Goal: Information Seeking & Learning: Find specific page/section

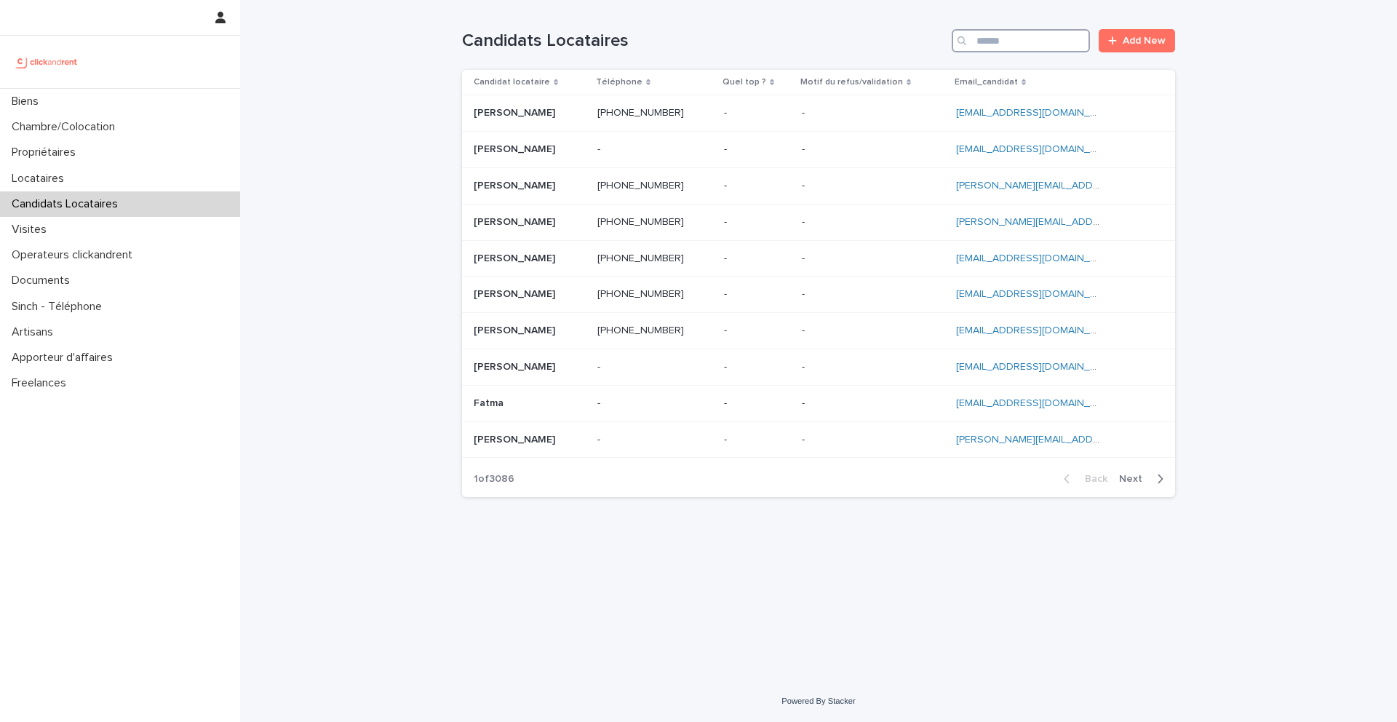
click at [1030, 40] on input "Search" at bounding box center [1021, 40] width 138 height 23
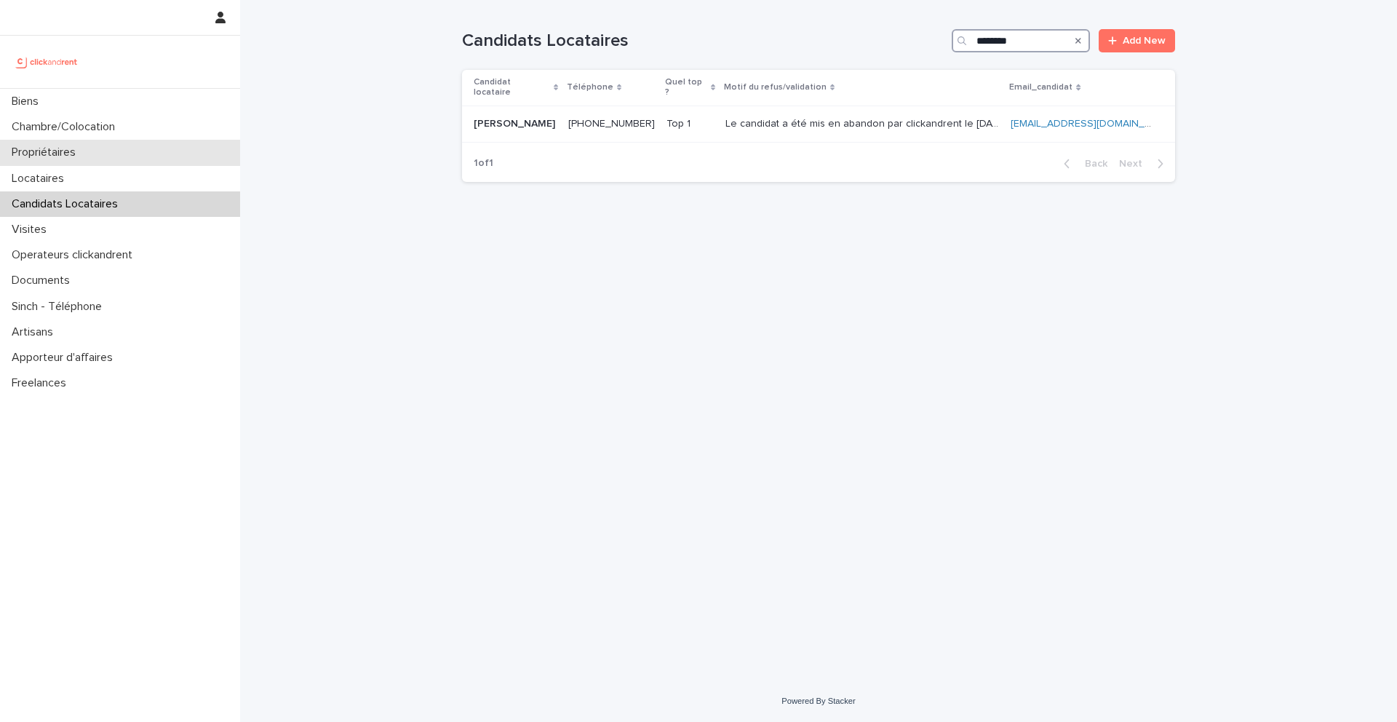
type input "********"
click at [79, 147] on p "Propriétaires" at bounding box center [47, 153] width 82 height 14
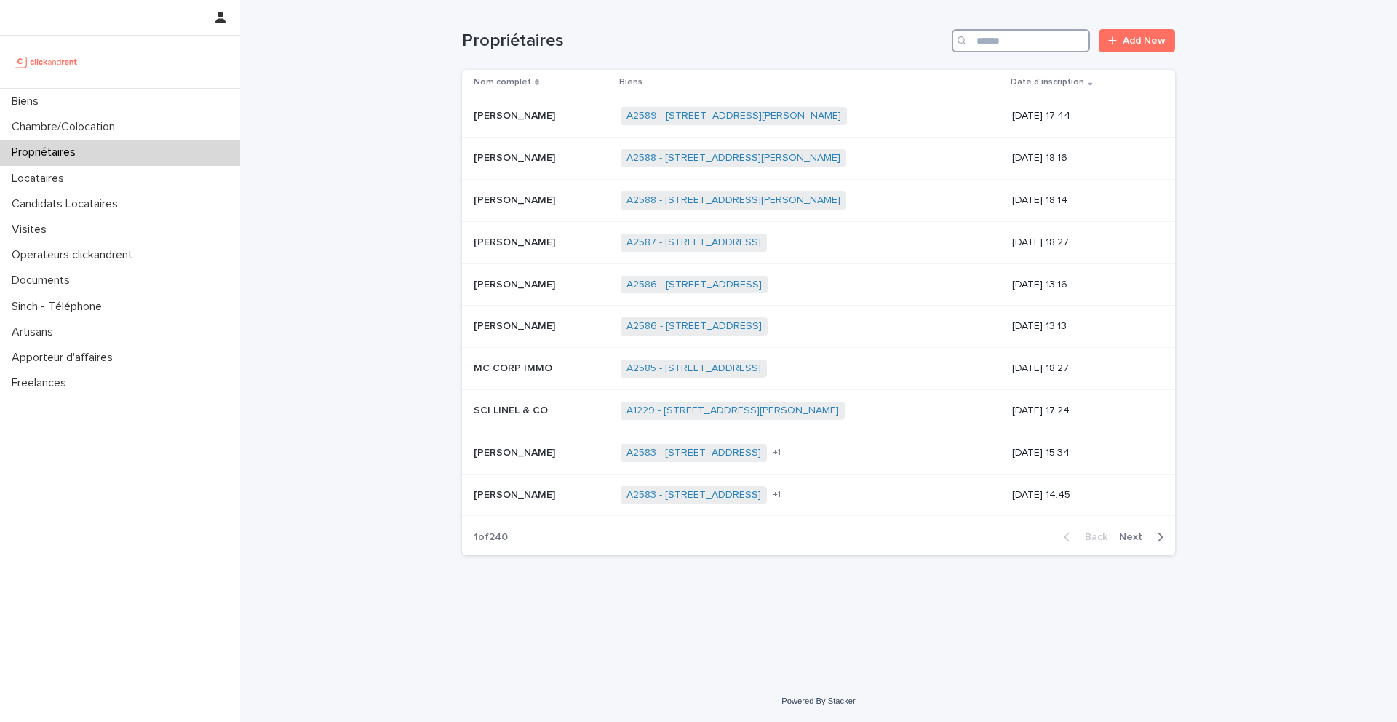
click at [1053, 47] on input "Search" at bounding box center [1021, 40] width 138 height 23
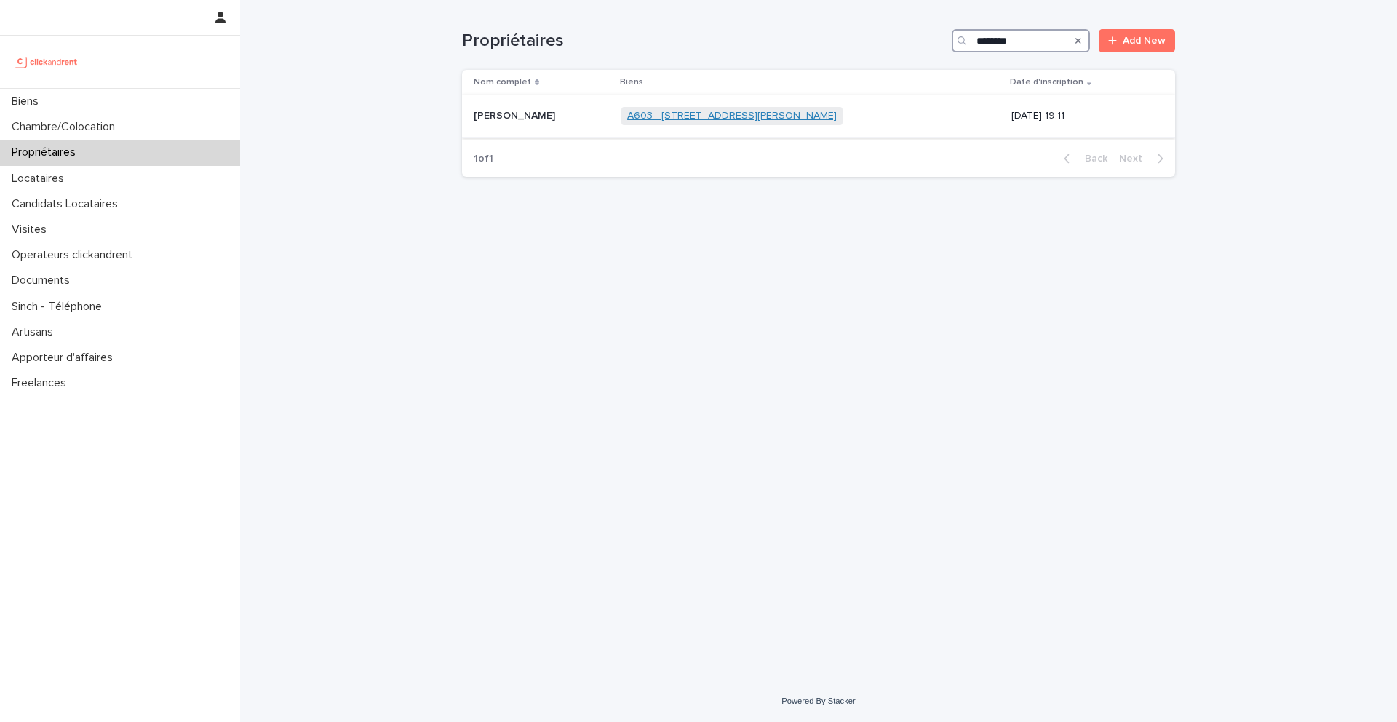
type input "********"
click at [627, 119] on link "A603 - 8 rue Yvan Tourgueneff, Bougival 78380" at bounding box center [732, 116] width 210 height 12
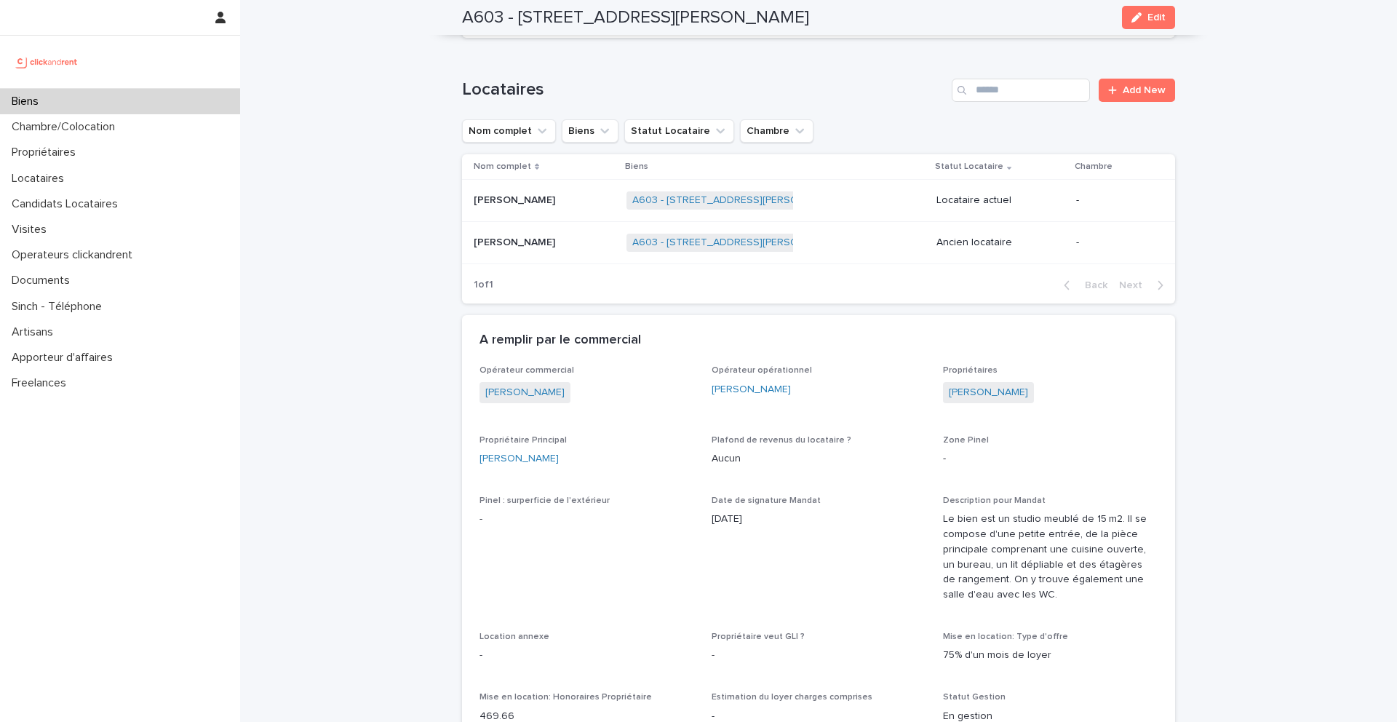
scroll to position [698, 0]
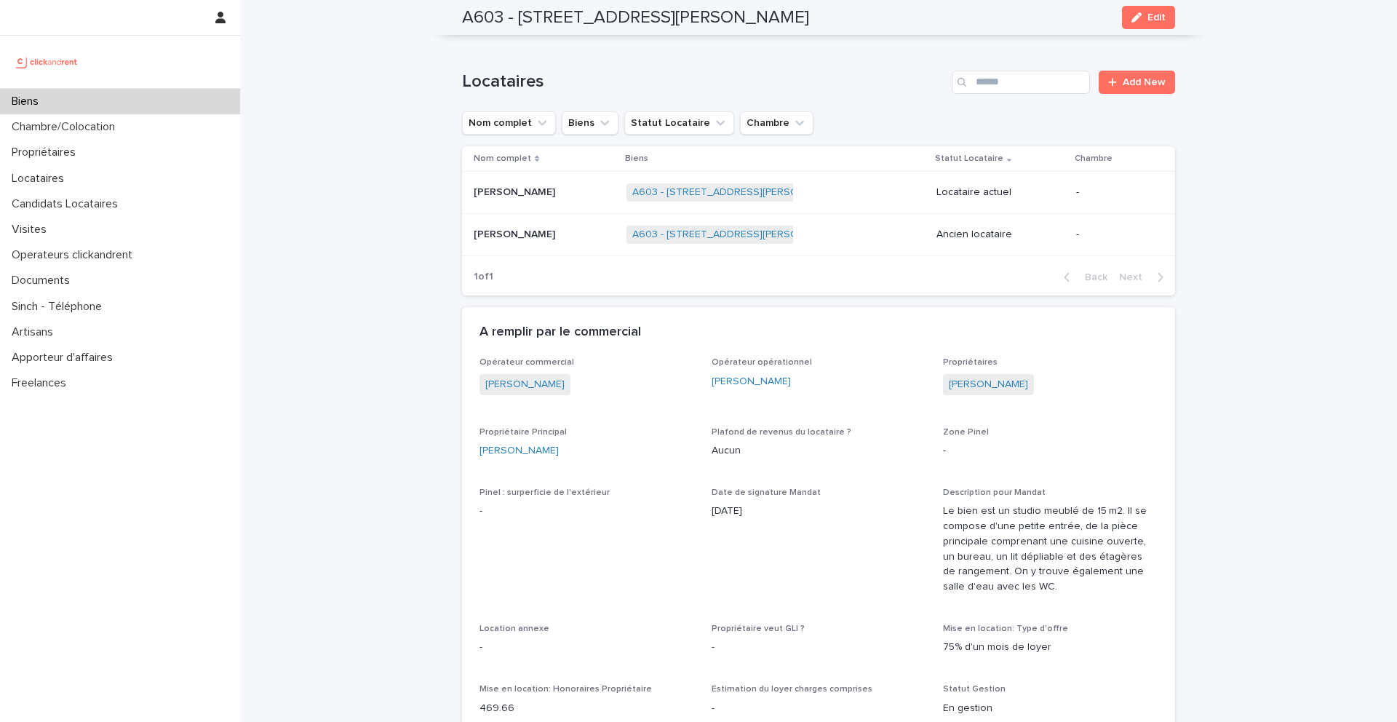
click at [520, 234] on p "Priscille Pasdois" at bounding box center [516, 233] width 84 height 15
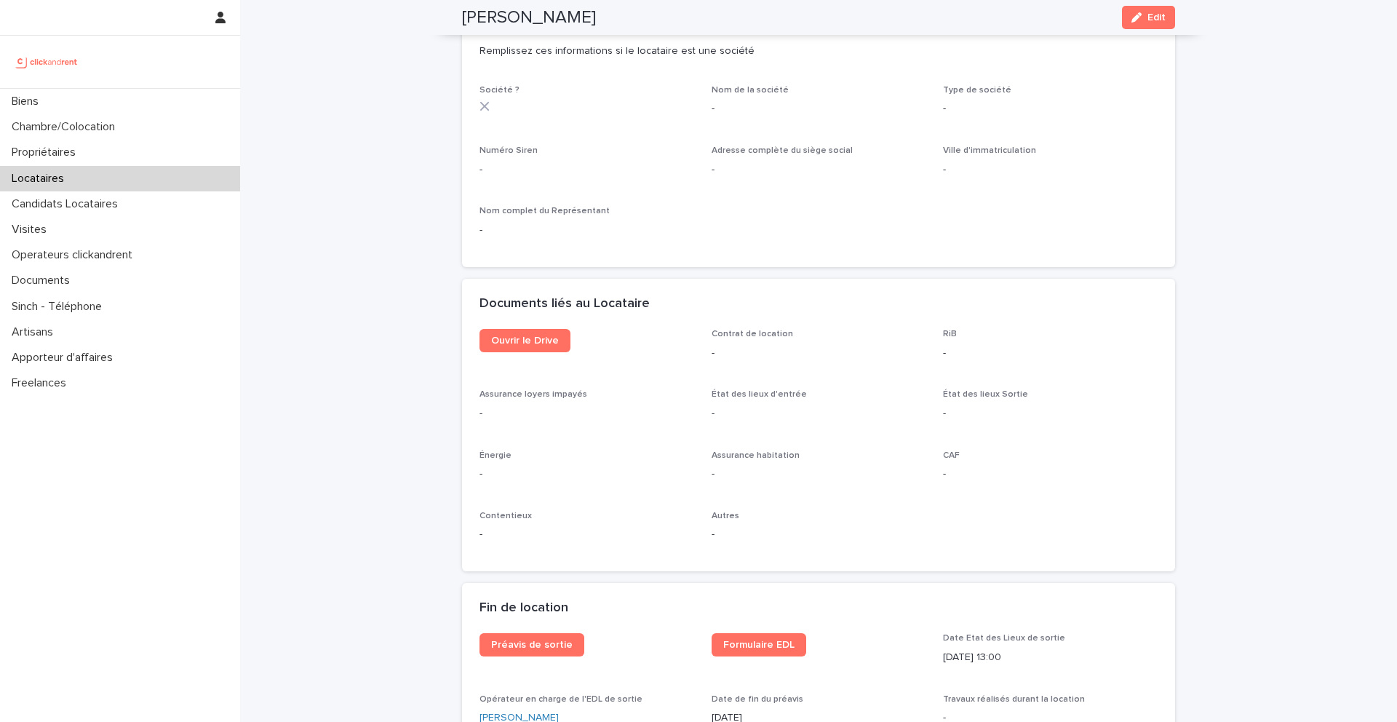
scroll to position [1333, 0]
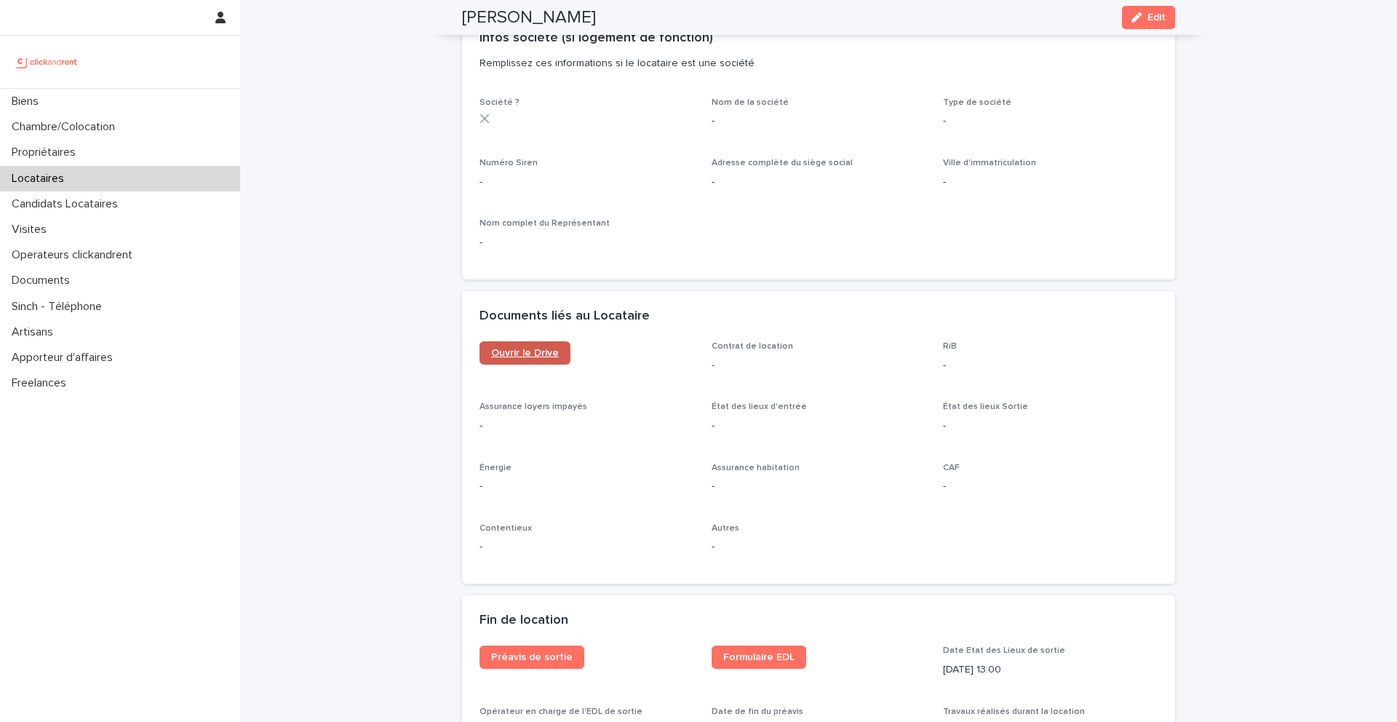
click at [524, 348] on span "Ouvrir le Drive" at bounding box center [525, 353] width 68 height 10
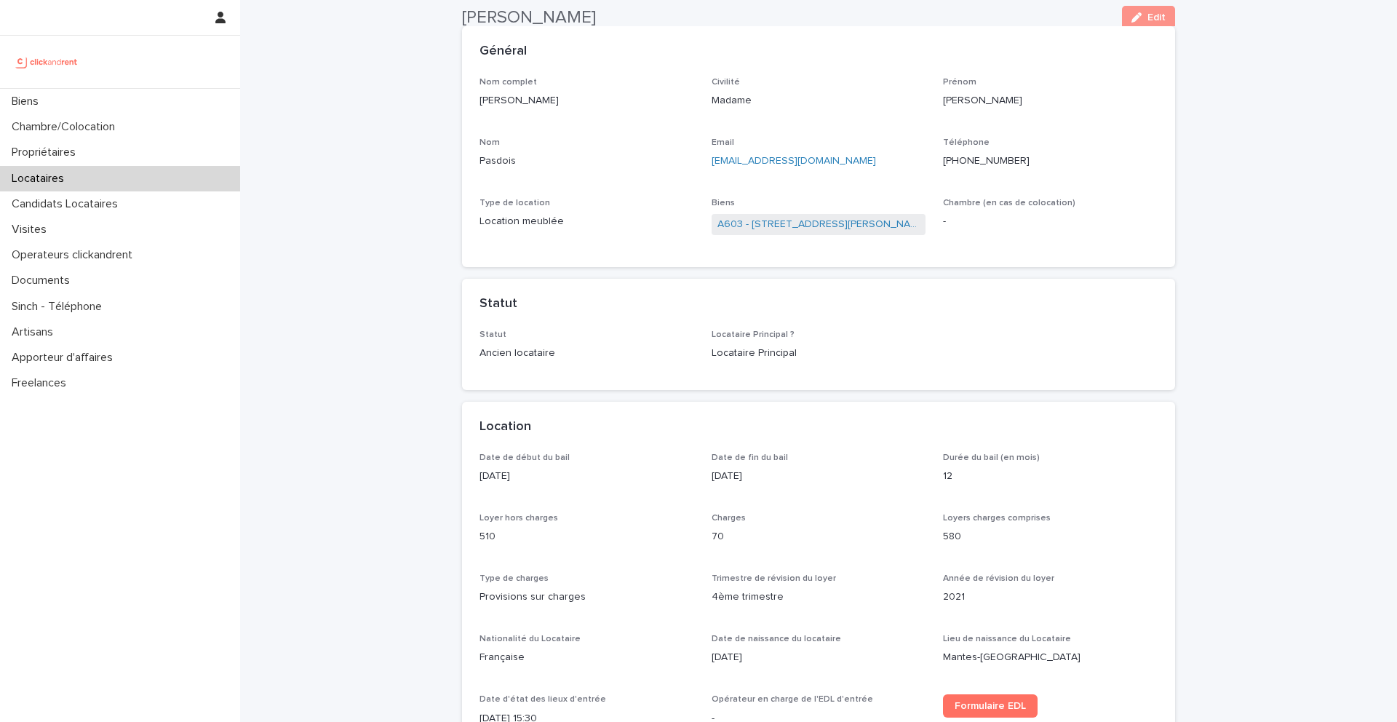
scroll to position [76, 0]
click at [742, 223] on link "A603 - 8 rue Yvan Tourgueneff, Bougival 78380" at bounding box center [819, 227] width 203 height 15
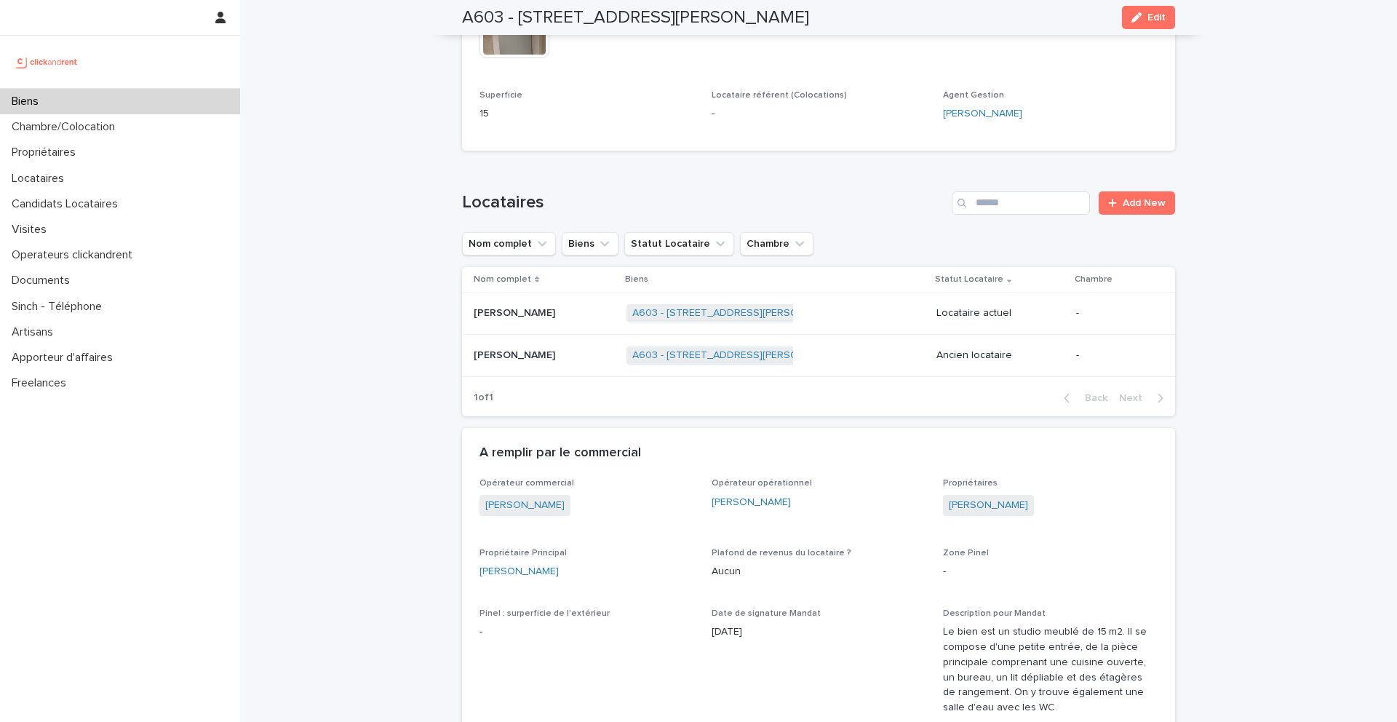
scroll to position [581, 0]
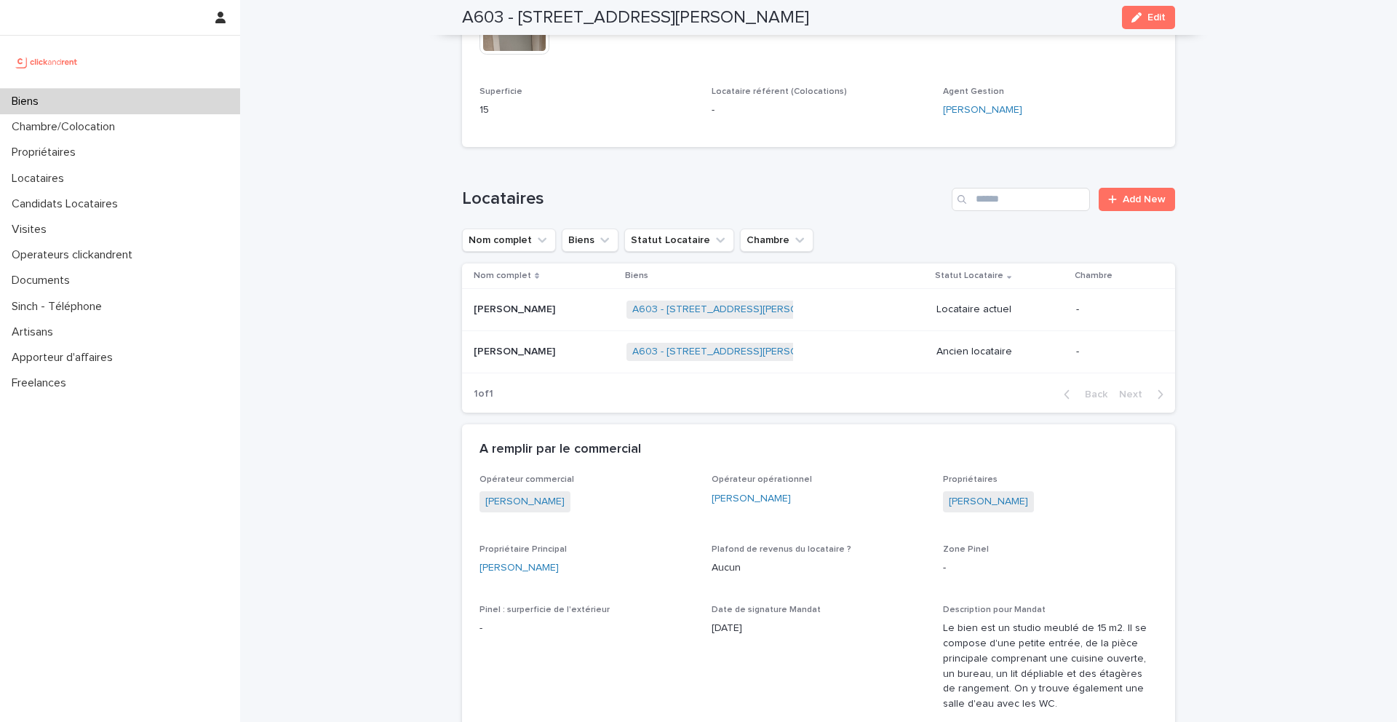
click at [519, 314] on p "Lucas Le chanjour" at bounding box center [516, 308] width 84 height 15
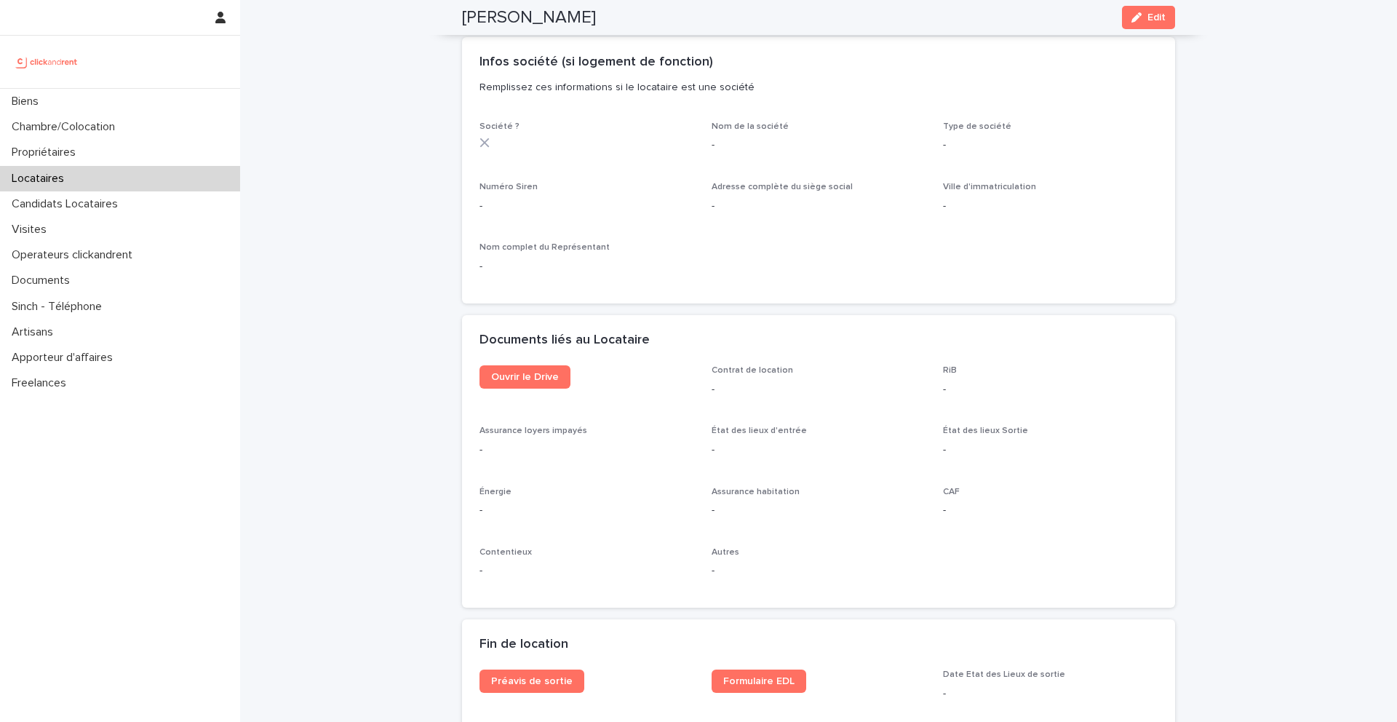
scroll to position [1335, 0]
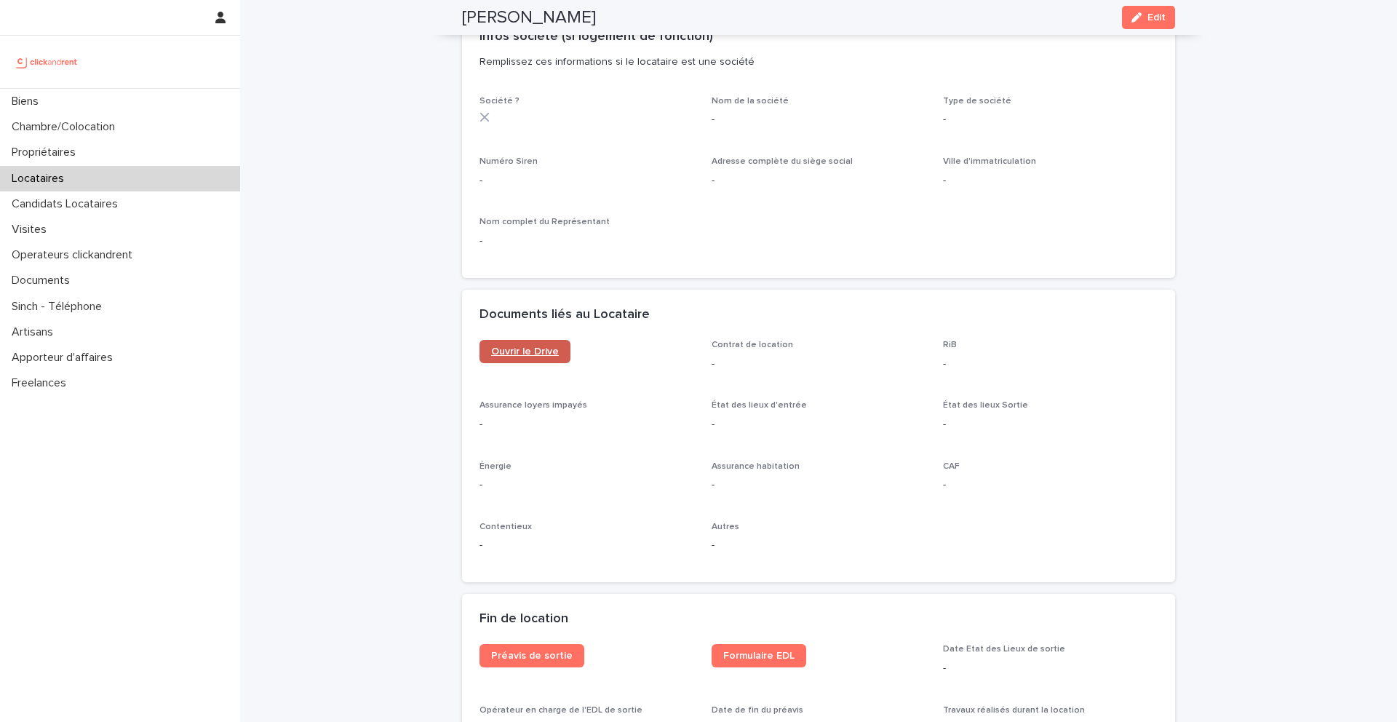
click at [547, 346] on span "Ouvrir le Drive" at bounding box center [525, 351] width 68 height 10
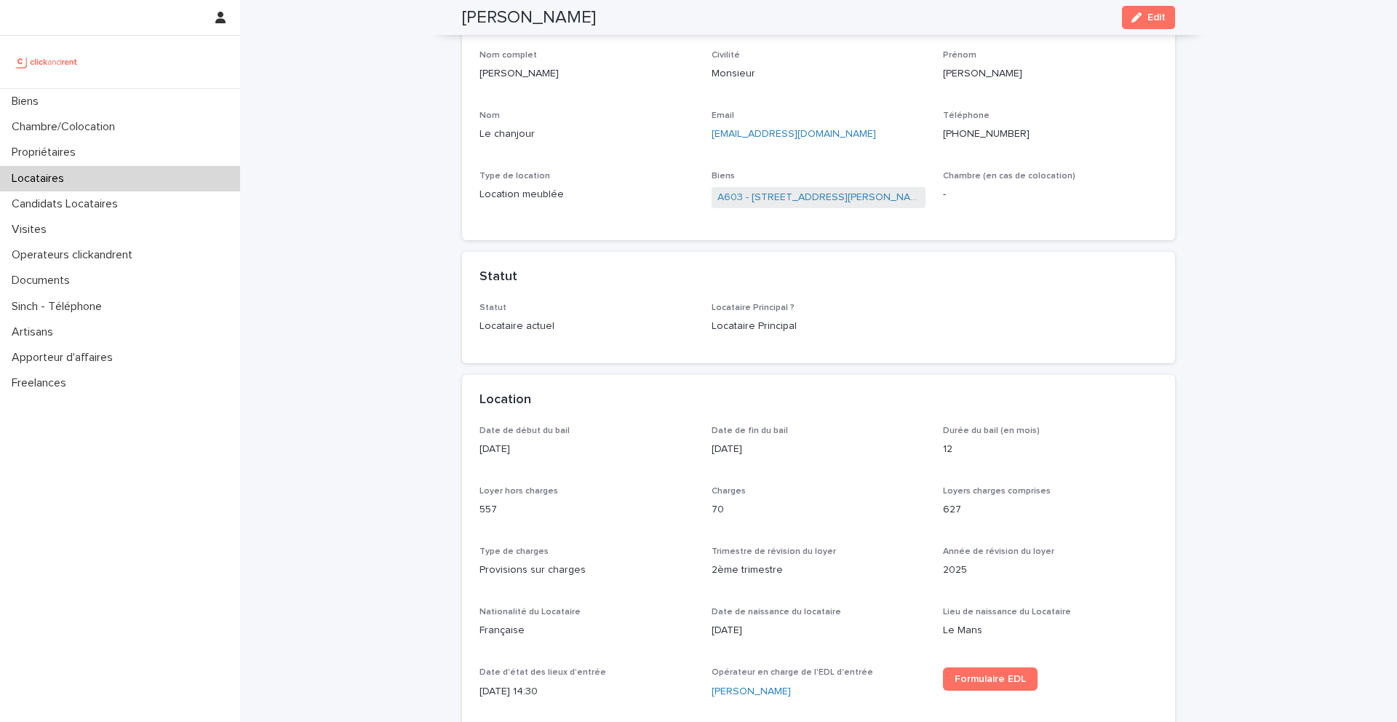
scroll to position [0, 0]
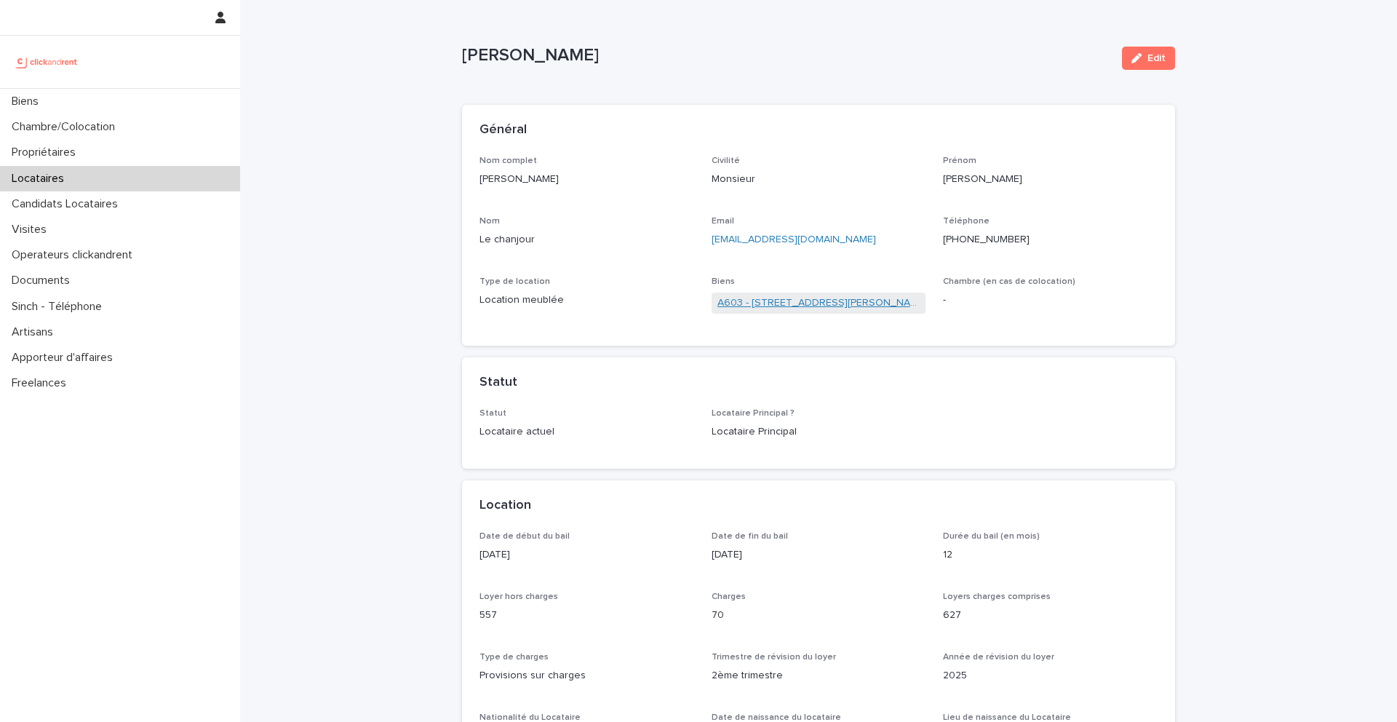
click at [757, 301] on link "A603 - 8 rue Yvan Tourgueneff, Bougival 78380" at bounding box center [819, 303] width 203 height 15
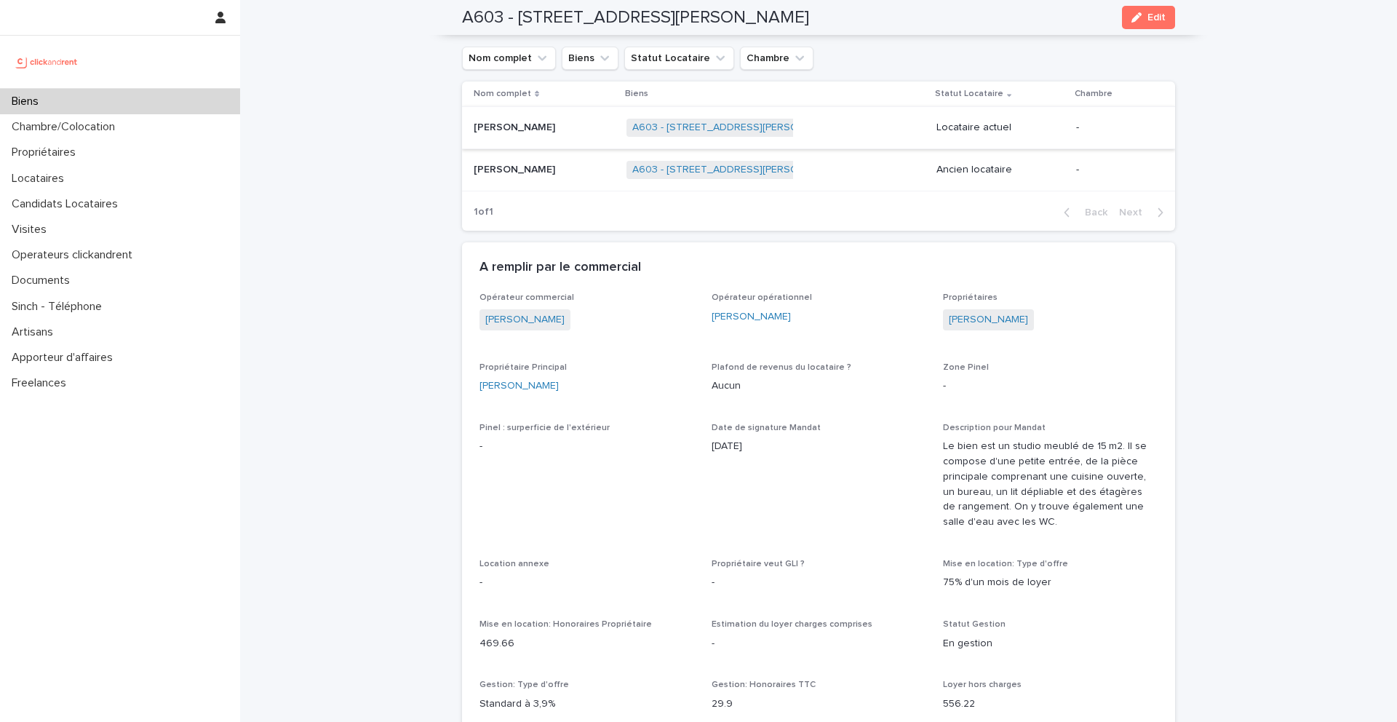
scroll to position [758, 0]
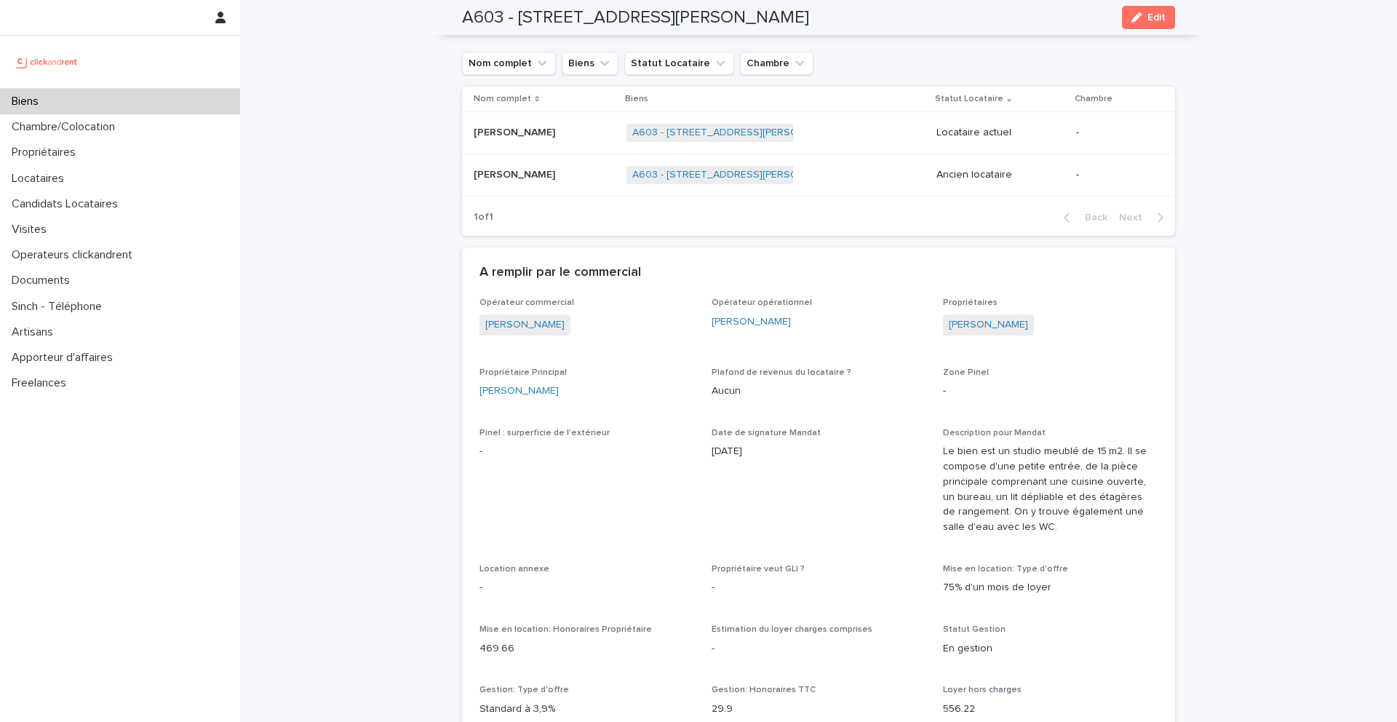
click at [488, 170] on p "Priscille Pasdois" at bounding box center [516, 173] width 84 height 15
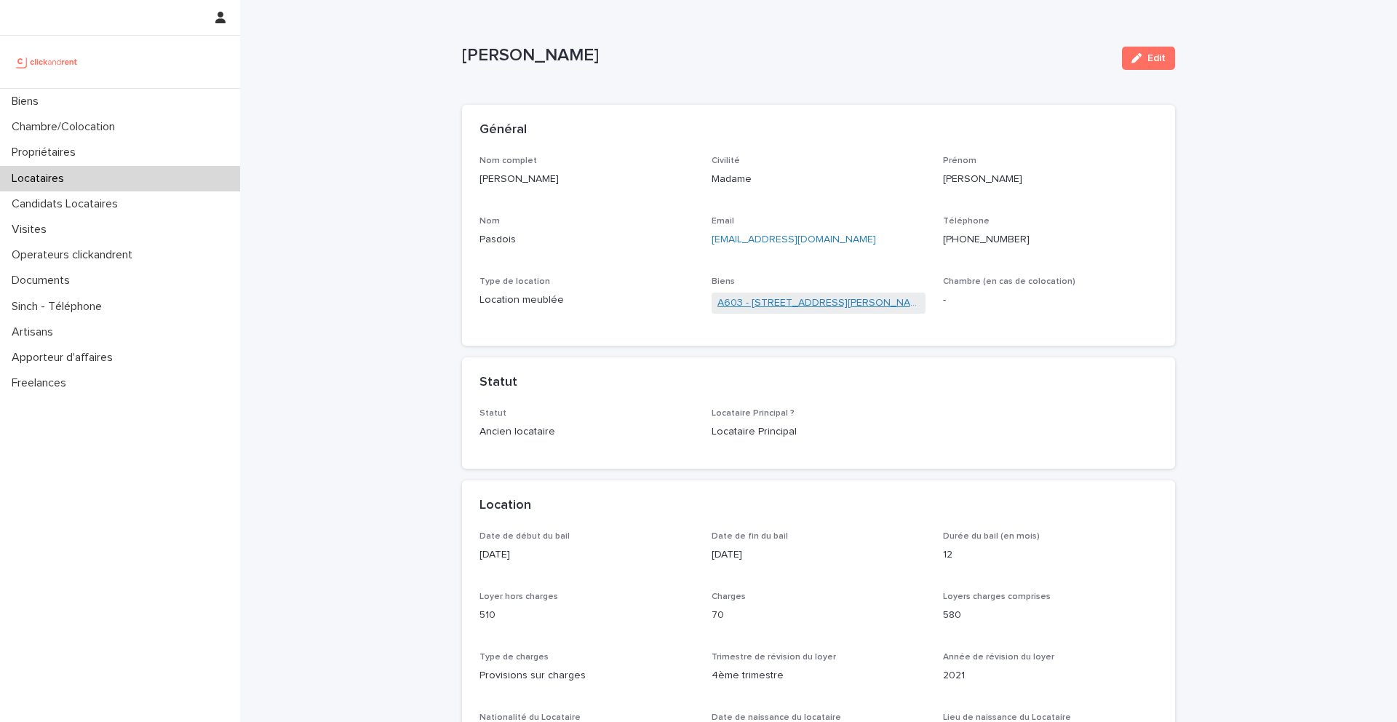
click at [761, 306] on link "A603 - 8 rue Yvan Tourgueneff, Bougival 78380" at bounding box center [819, 303] width 203 height 15
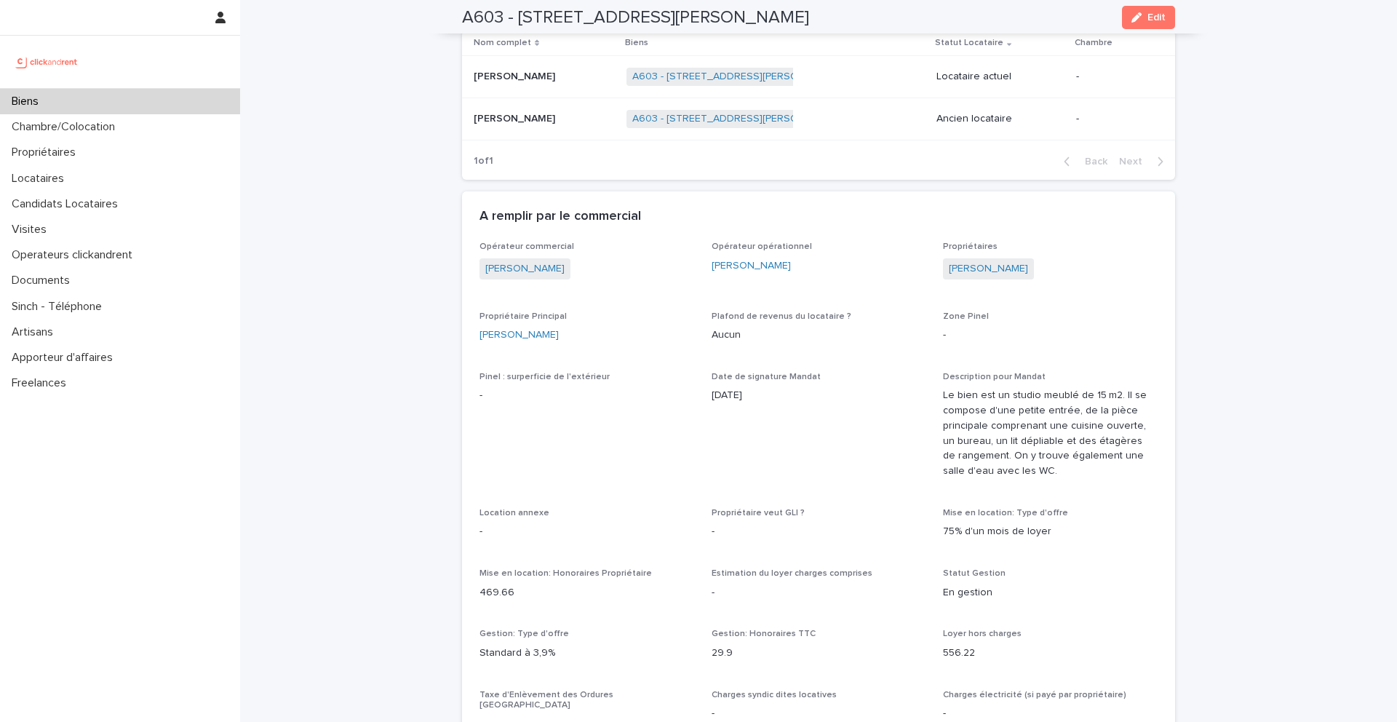
scroll to position [833, 0]
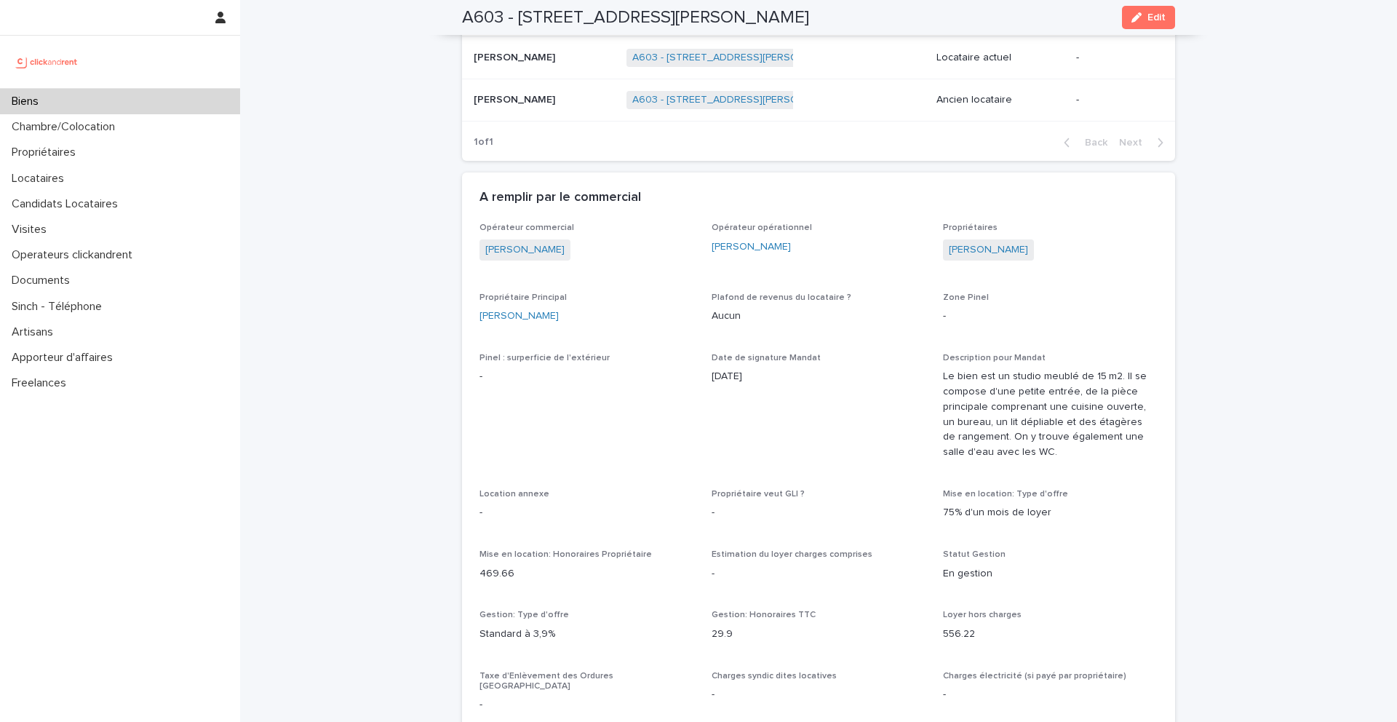
click at [509, 62] on p "Lucas Le chanjour" at bounding box center [516, 56] width 84 height 15
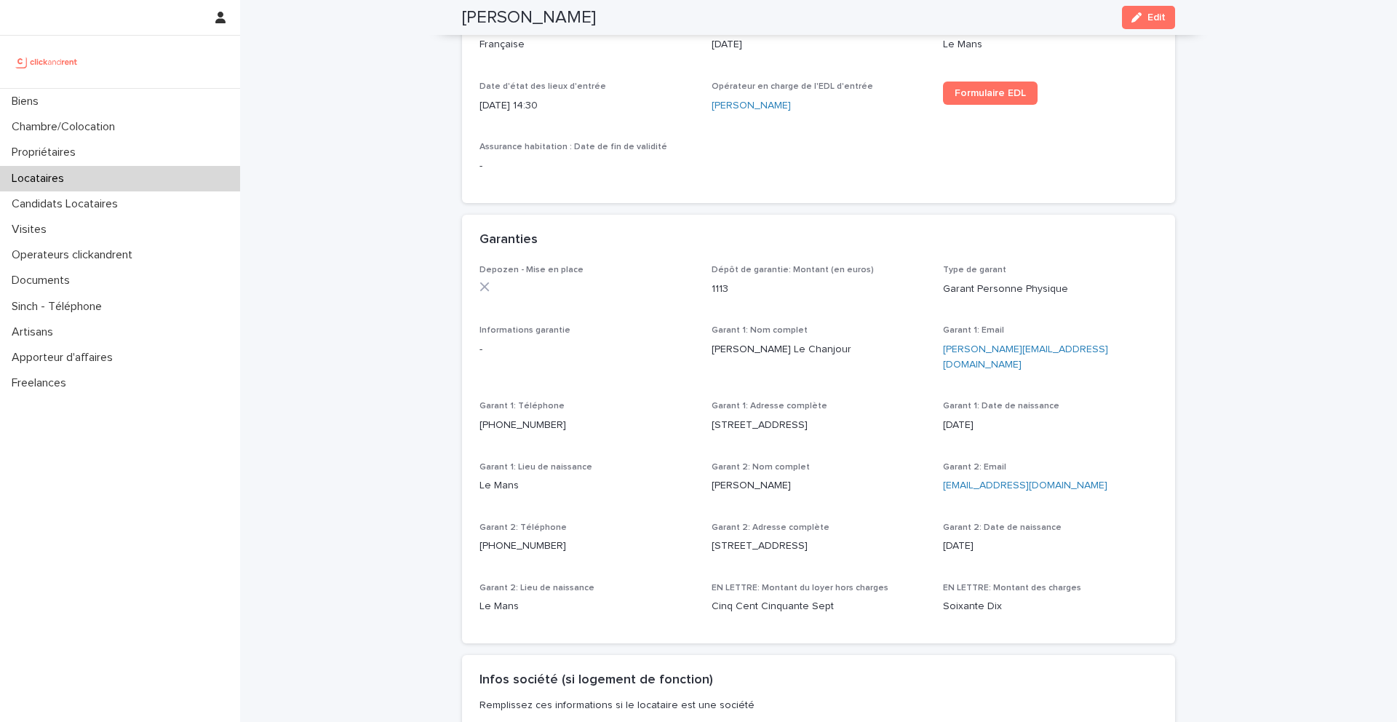
scroll to position [702, 0]
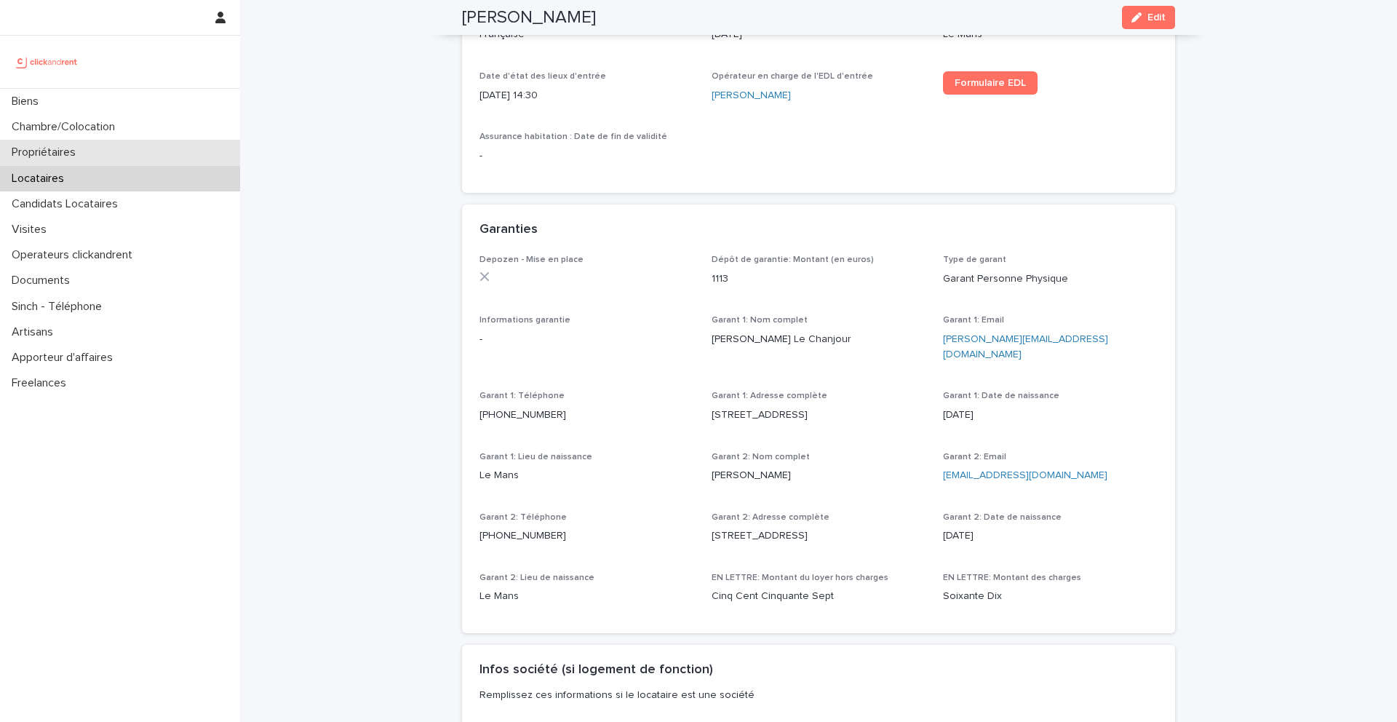
click at [67, 154] on p "Propriétaires" at bounding box center [47, 153] width 82 height 14
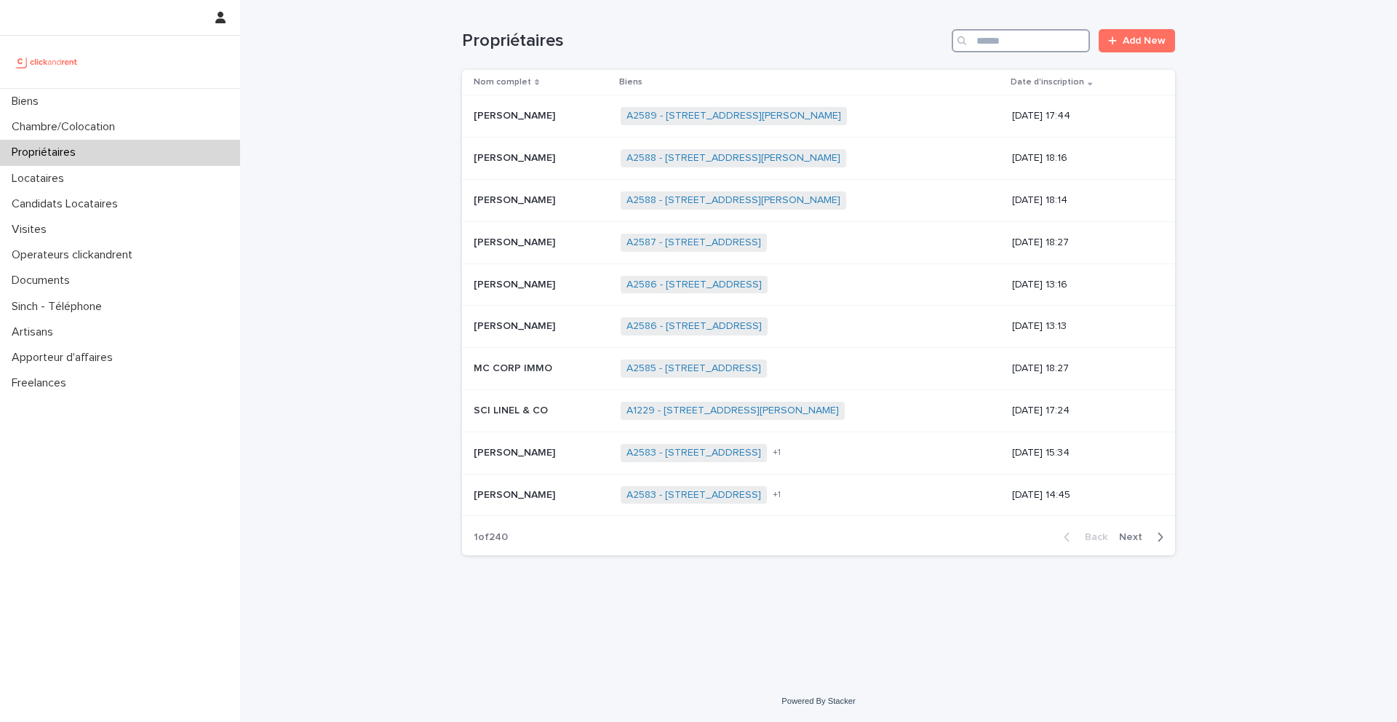
click at [1040, 45] on input "Search" at bounding box center [1021, 40] width 138 height 23
paste input "**********"
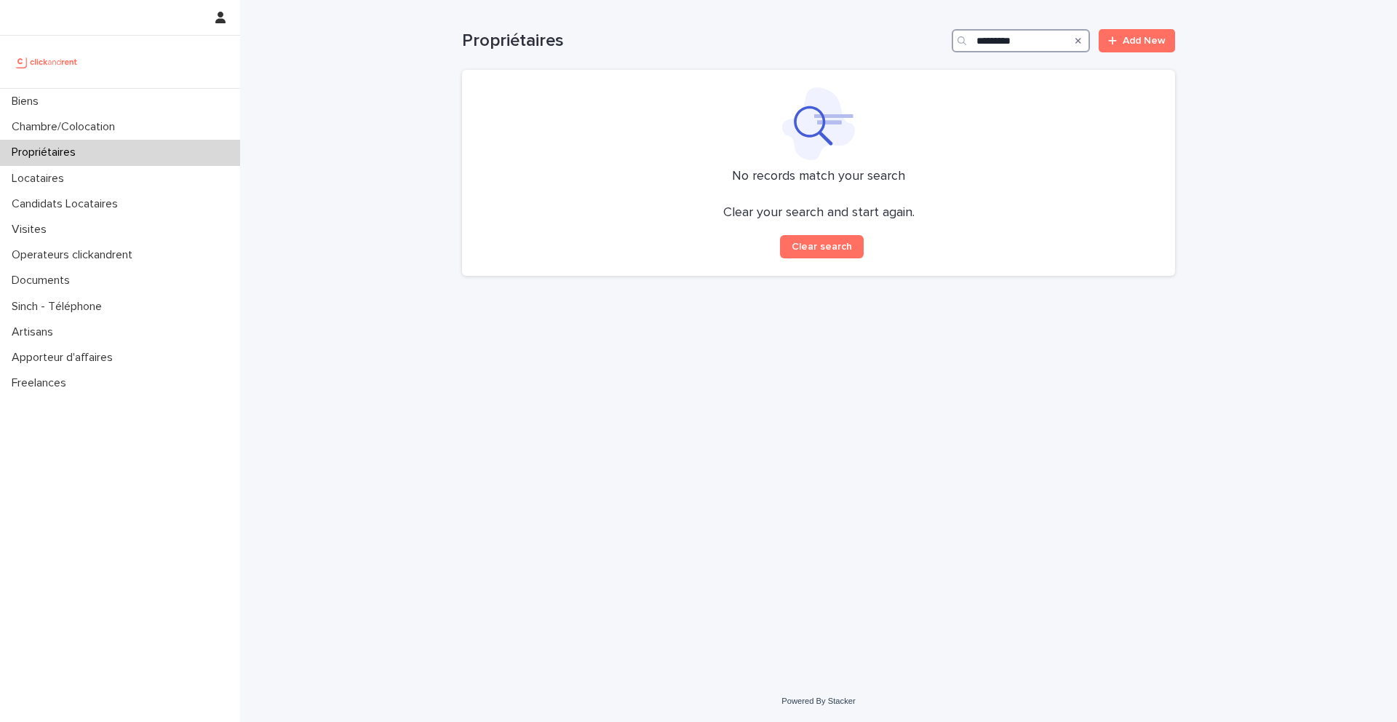
type input "*********"
click at [90, 99] on div "Biens" at bounding box center [120, 101] width 240 height 25
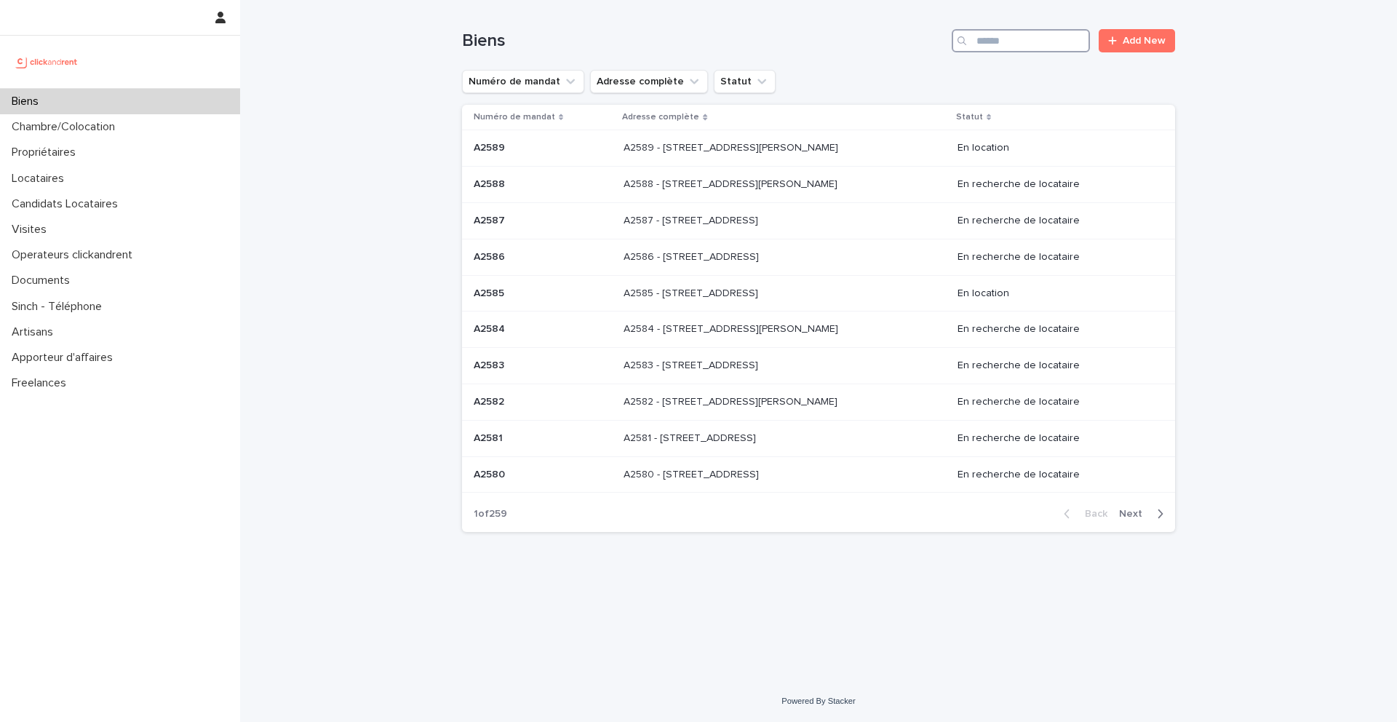
click at [1062, 39] on input "Search" at bounding box center [1021, 40] width 138 height 23
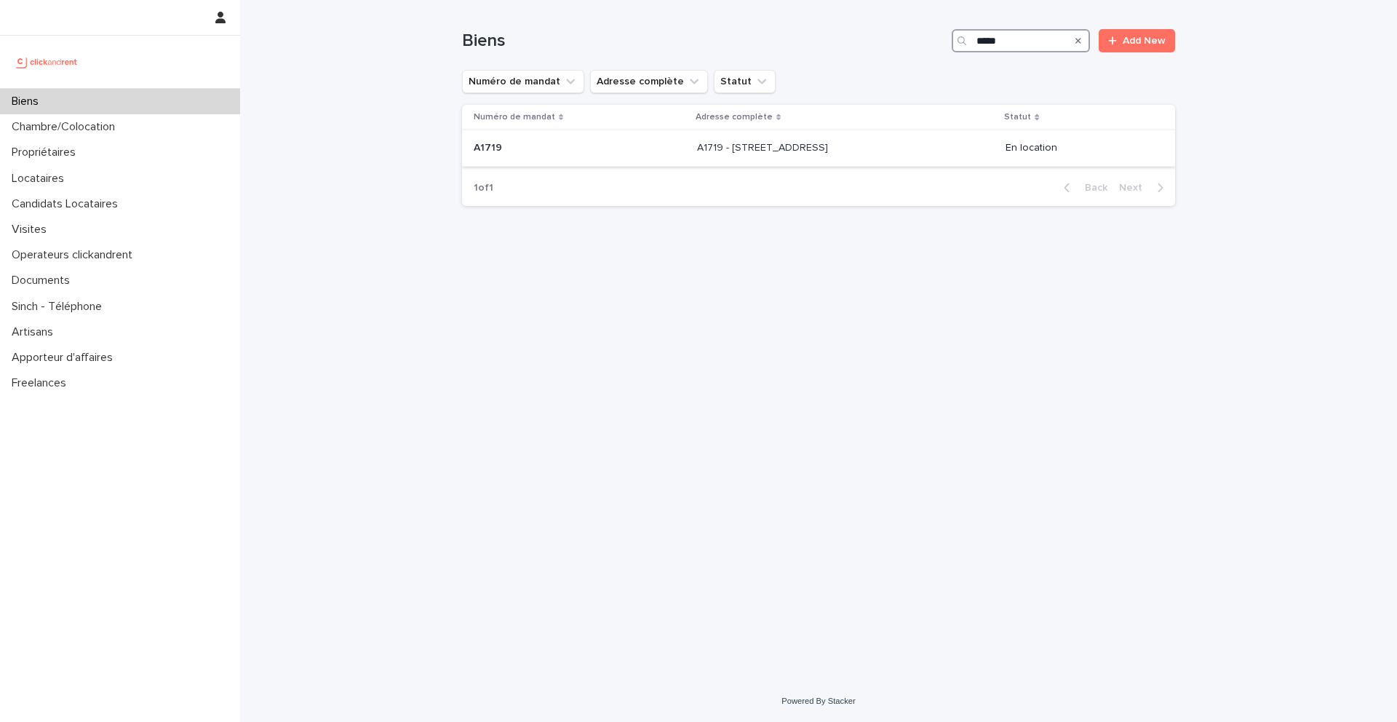
type input "*****"
click at [627, 144] on p at bounding box center [580, 148] width 212 height 12
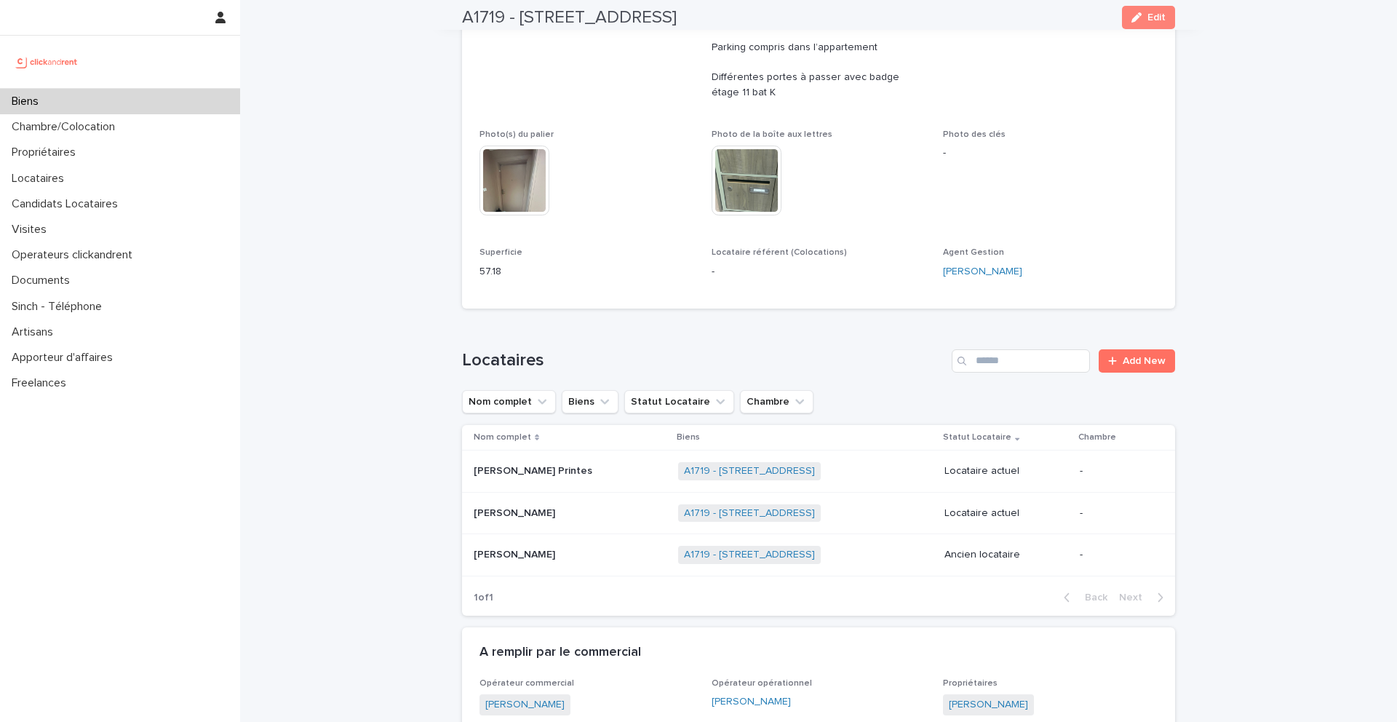
scroll to position [435, 0]
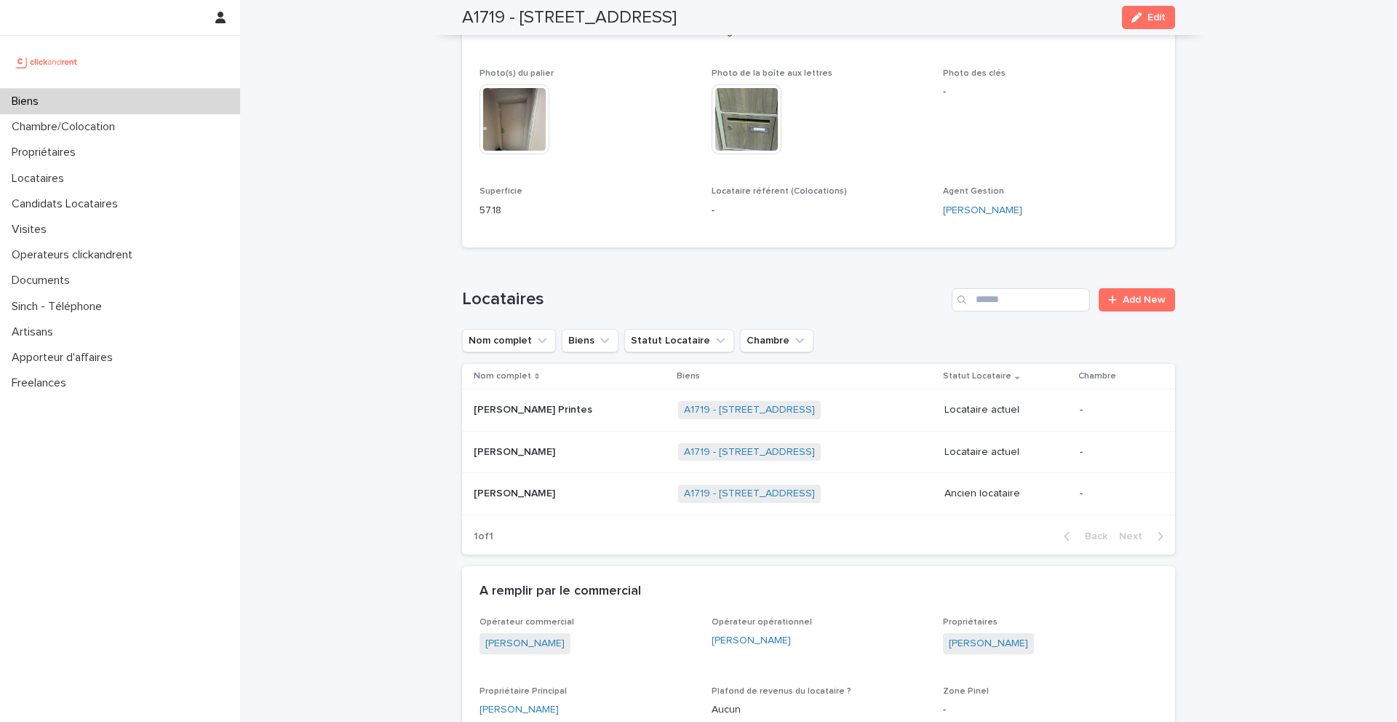
click at [526, 445] on p "Elodie Cardo" at bounding box center [516, 450] width 84 height 15
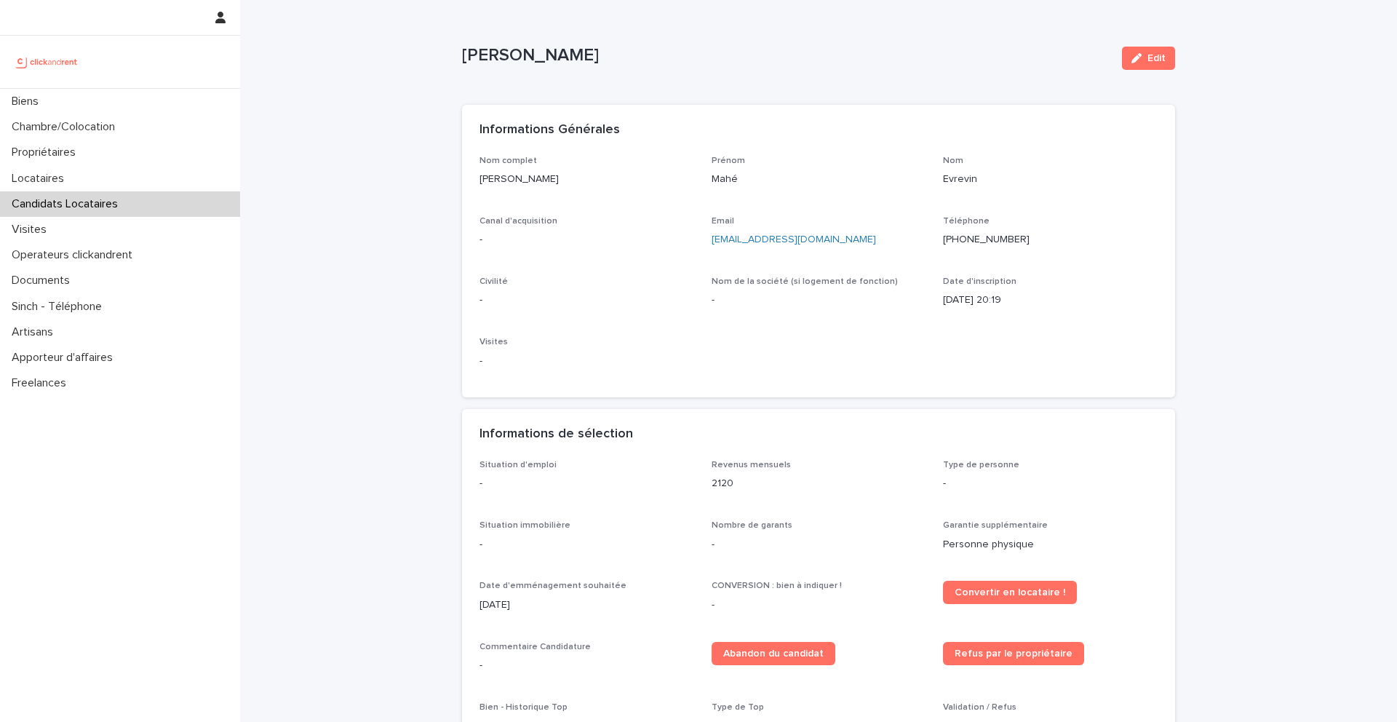
click at [45, 201] on p "Candidats Locataires" at bounding box center [68, 204] width 124 height 14
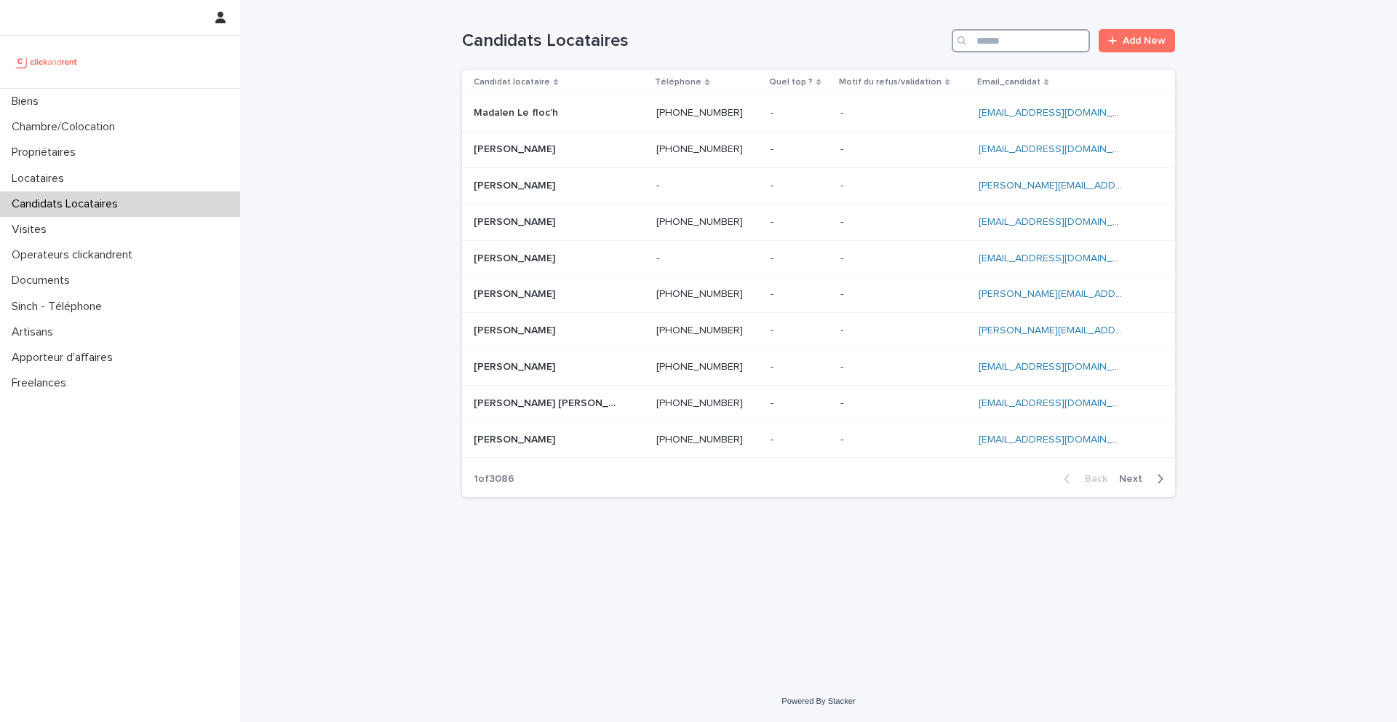
click at [1026, 41] on input "Search" at bounding box center [1021, 40] width 138 height 23
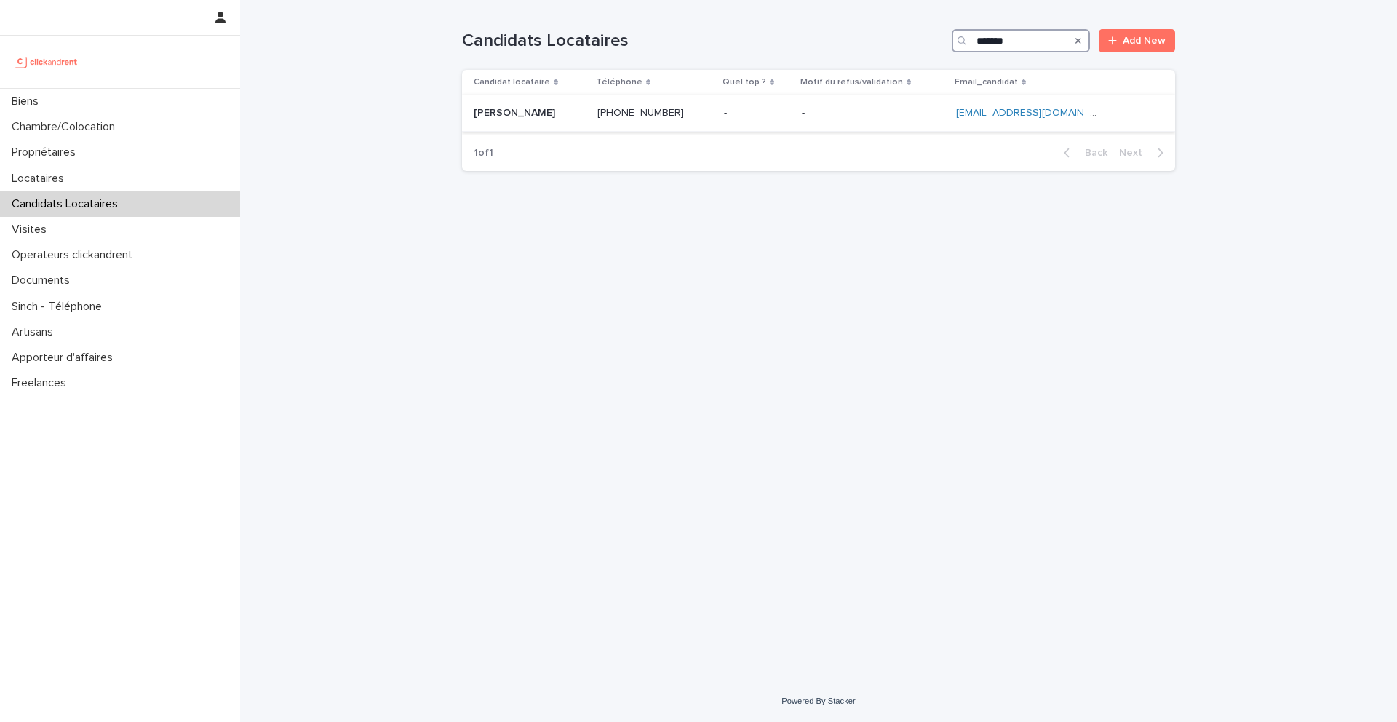
type input "*******"
click at [522, 116] on p "Gaëtan Malerba" at bounding box center [516, 111] width 84 height 15
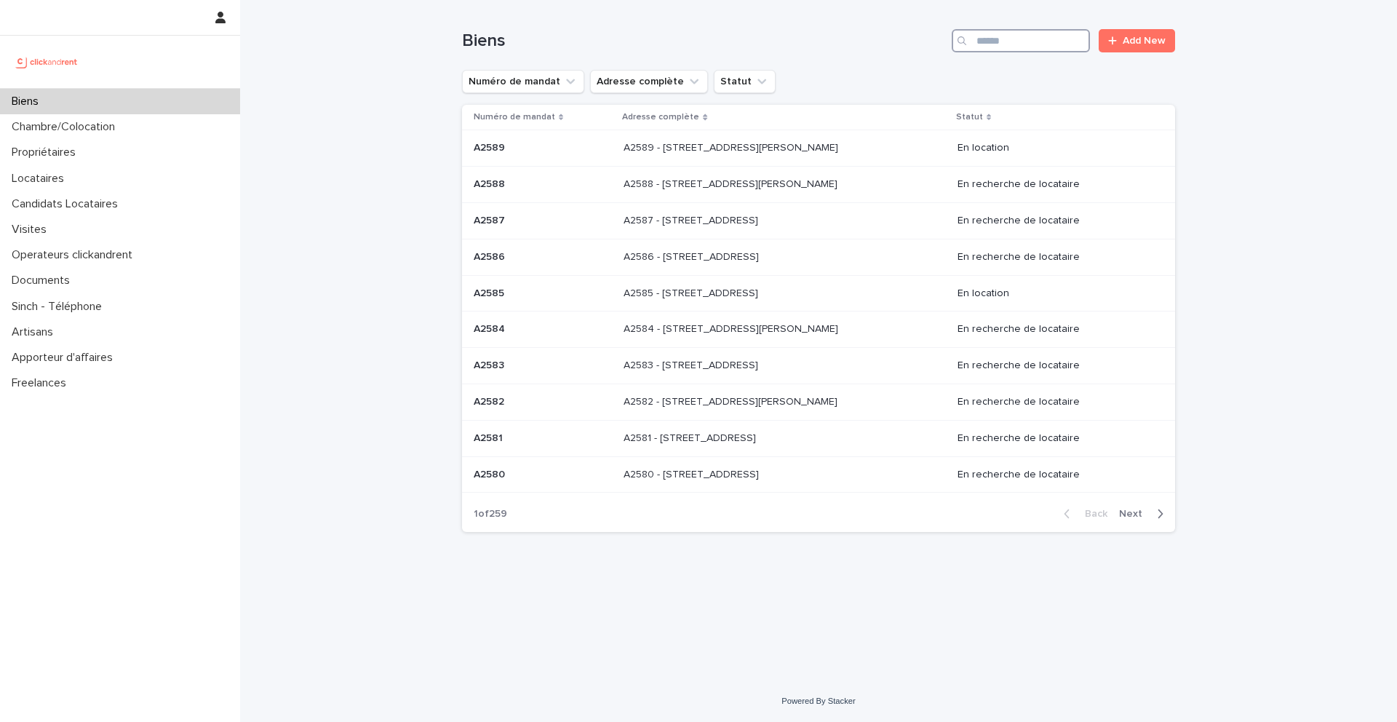
click at [1010, 44] on input "Search" at bounding box center [1021, 40] width 138 height 23
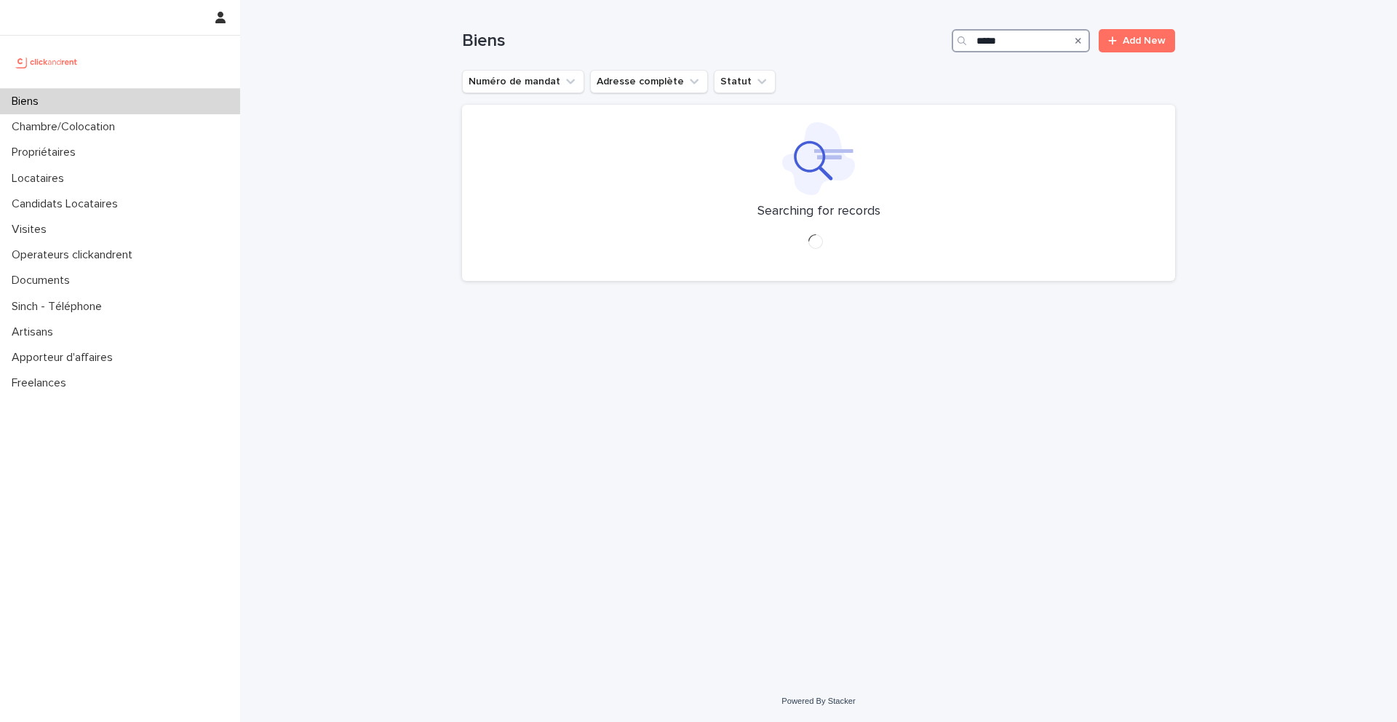
click at [1001, 39] on input "*****" at bounding box center [1021, 40] width 138 height 23
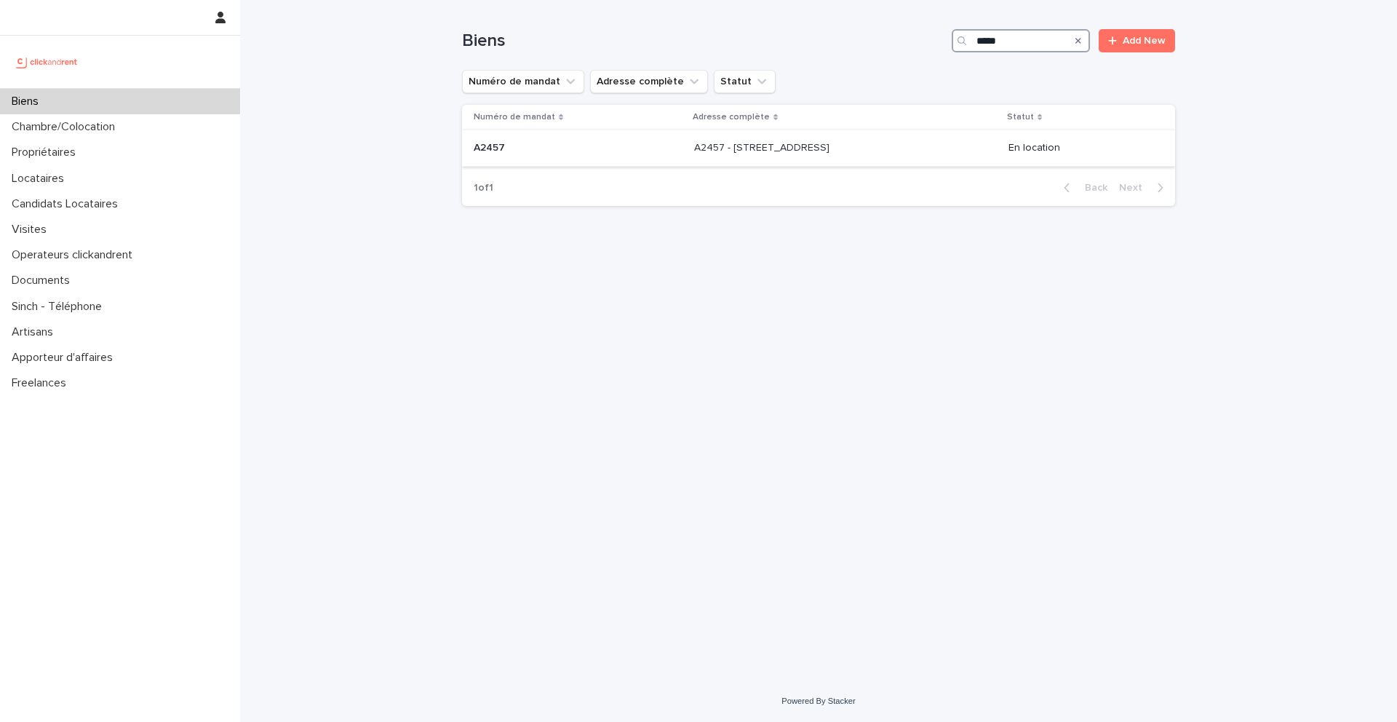
type input "*****"
click at [721, 147] on p "A2457 - [STREET_ADDRESS]" at bounding box center [763, 146] width 138 height 15
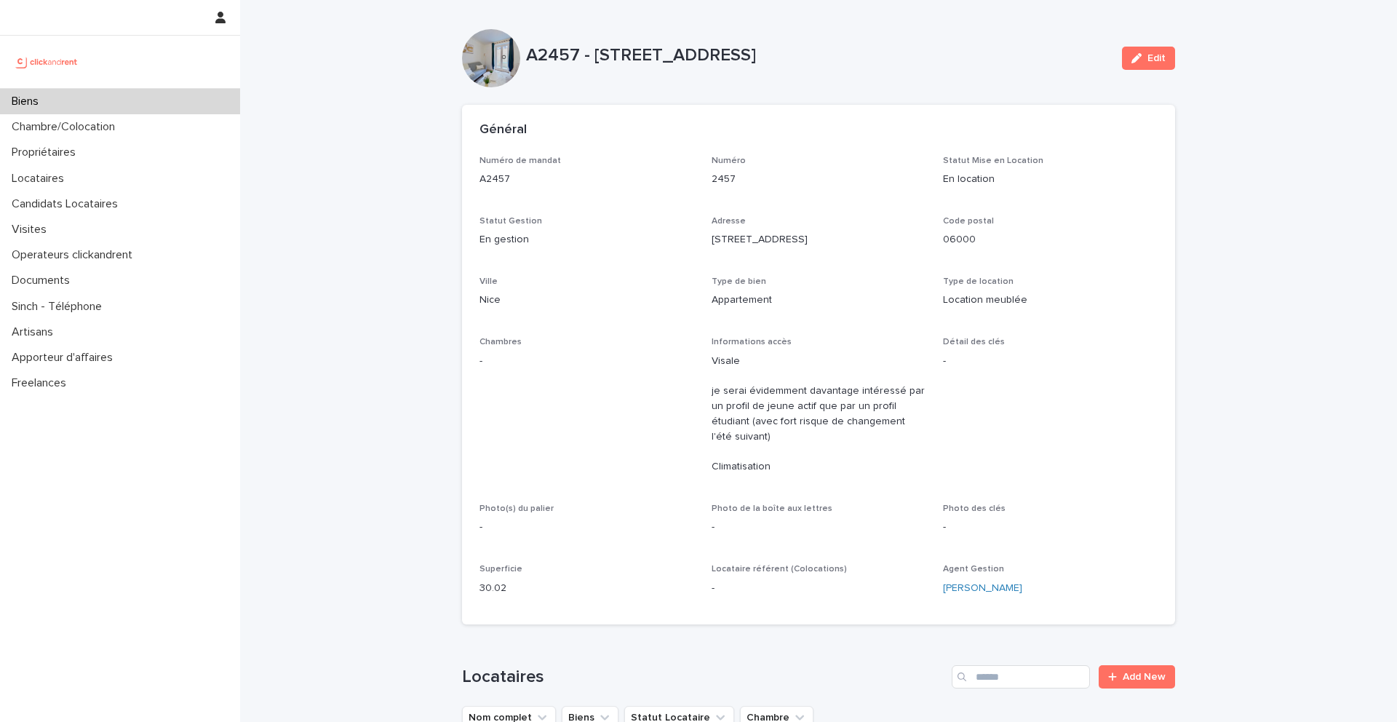
click at [41, 103] on p "Biens" at bounding box center [28, 102] width 44 height 14
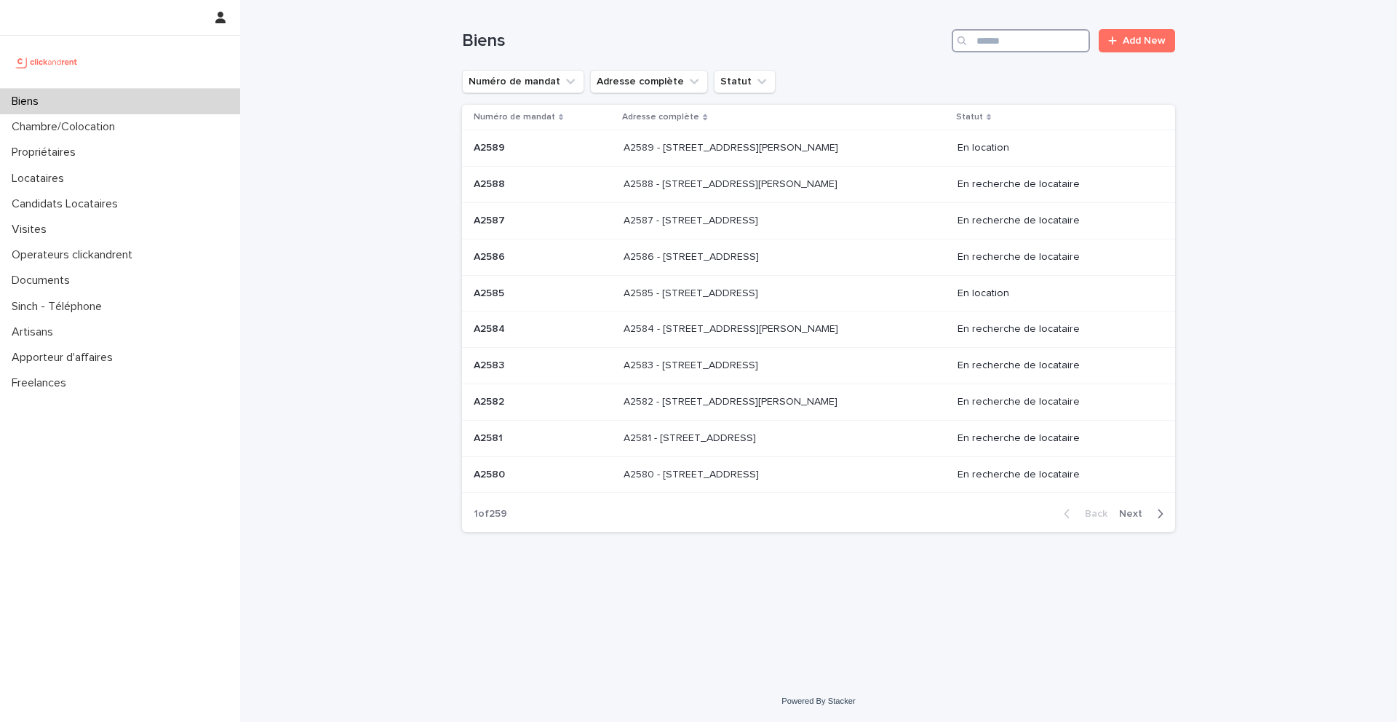
click at [1002, 30] on input "Search" at bounding box center [1021, 40] width 138 height 23
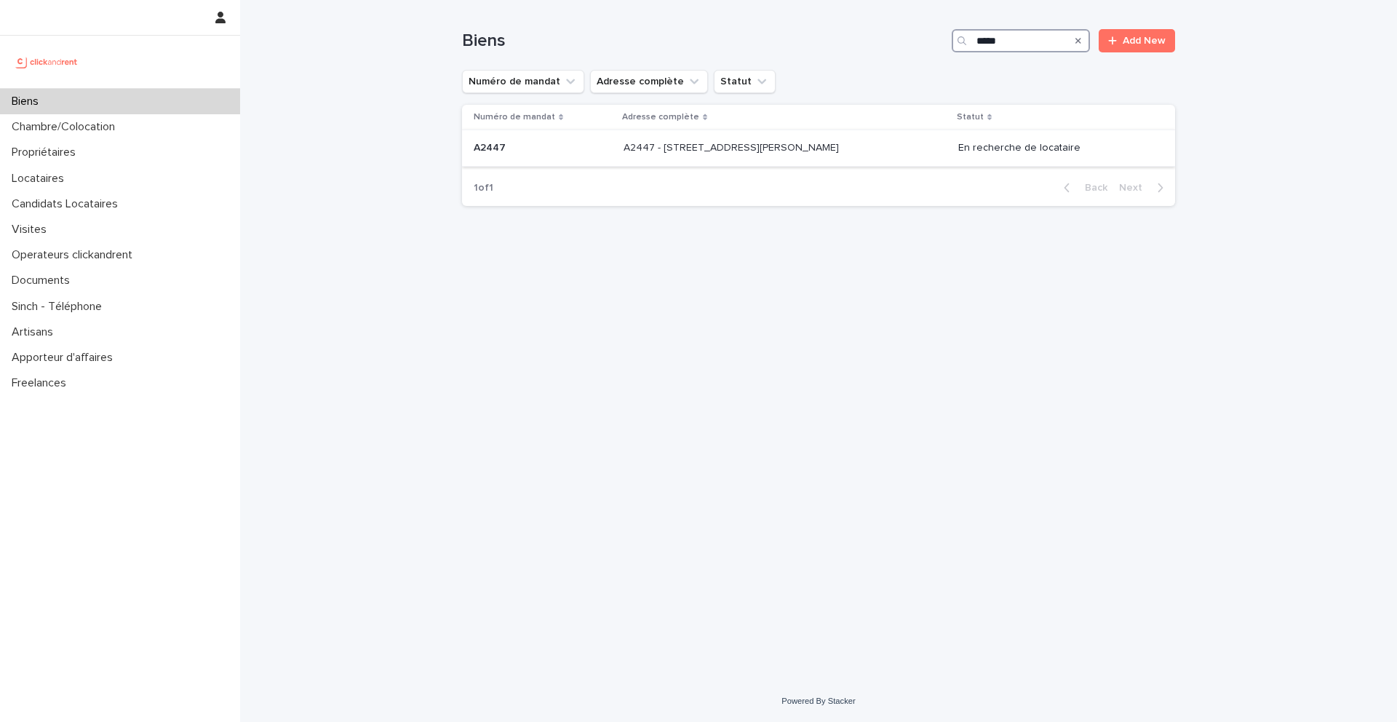
type input "*****"
click at [683, 153] on p "A2447 - [STREET_ADDRESS][PERSON_NAME]" at bounding box center [733, 146] width 218 height 15
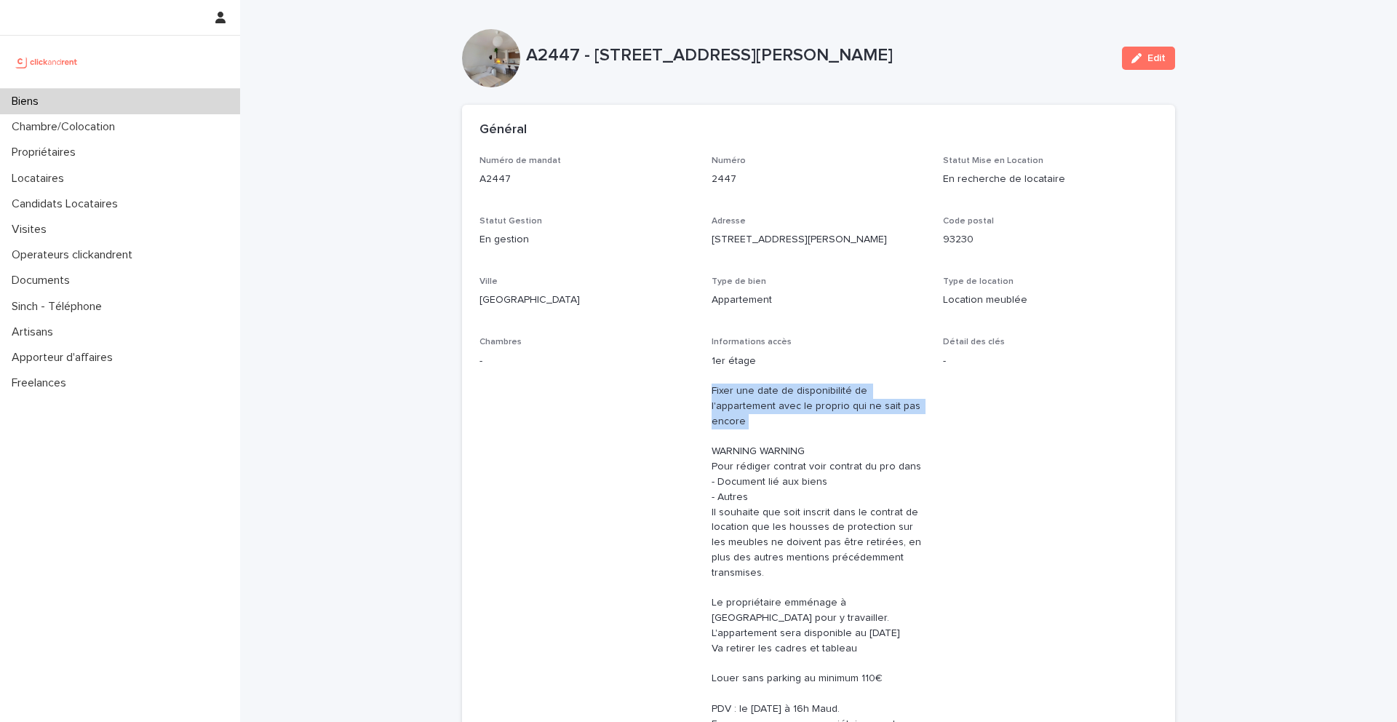
drag, startPoint x: 882, startPoint y: 413, endPoint x: 713, endPoint y: 390, distance: 170.5
click at [713, 390] on p "1er étage Fixer une date de disponibilité de l'appartement avec le proprio qui …" at bounding box center [819, 588] width 215 height 469
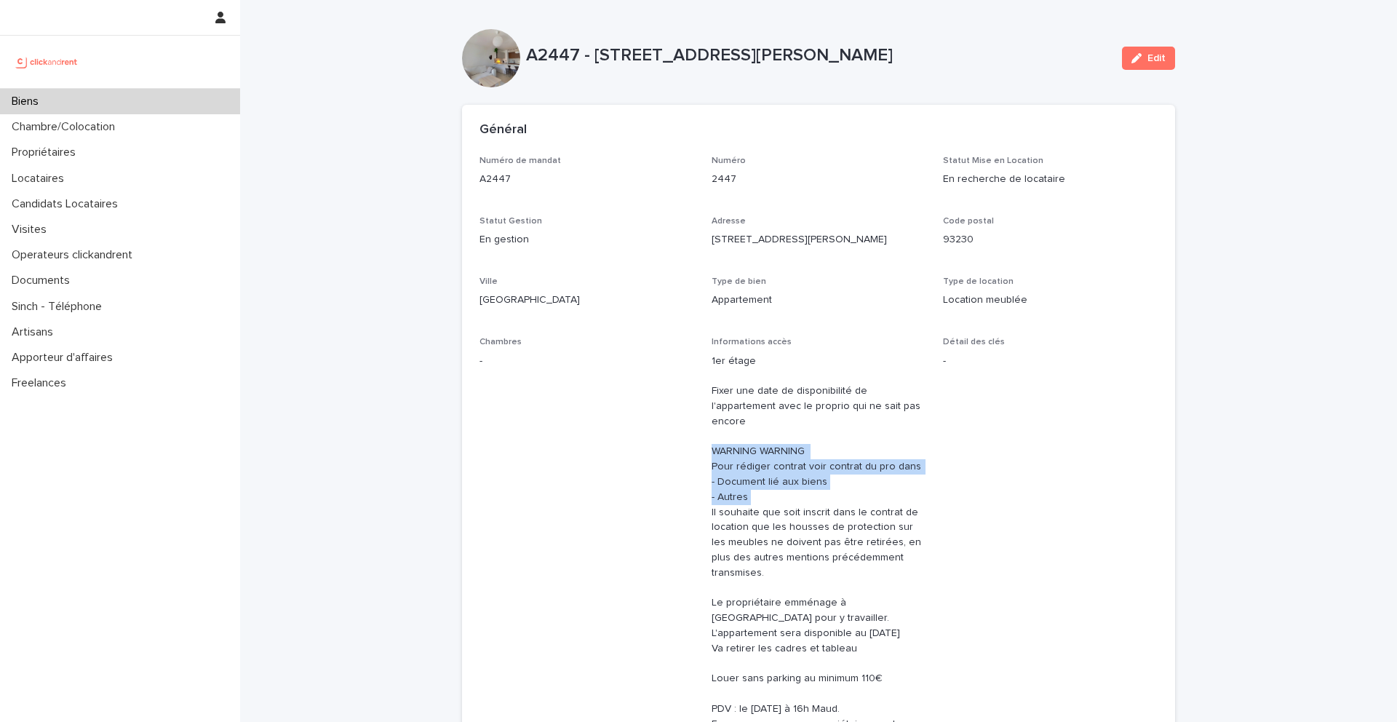
drag, startPoint x: 761, startPoint y: 487, endPoint x: 707, endPoint y: 440, distance: 71.2
click at [707, 440] on div "Numéro de mandat A2447 Numéro 2447 Statut Mise en Location En recherche de loca…" at bounding box center [819, 584] width 678 height 857
click at [739, 469] on p "1er étage Fixer une date de disponibilité de l'appartement avec le proprio qui …" at bounding box center [819, 588] width 215 height 469
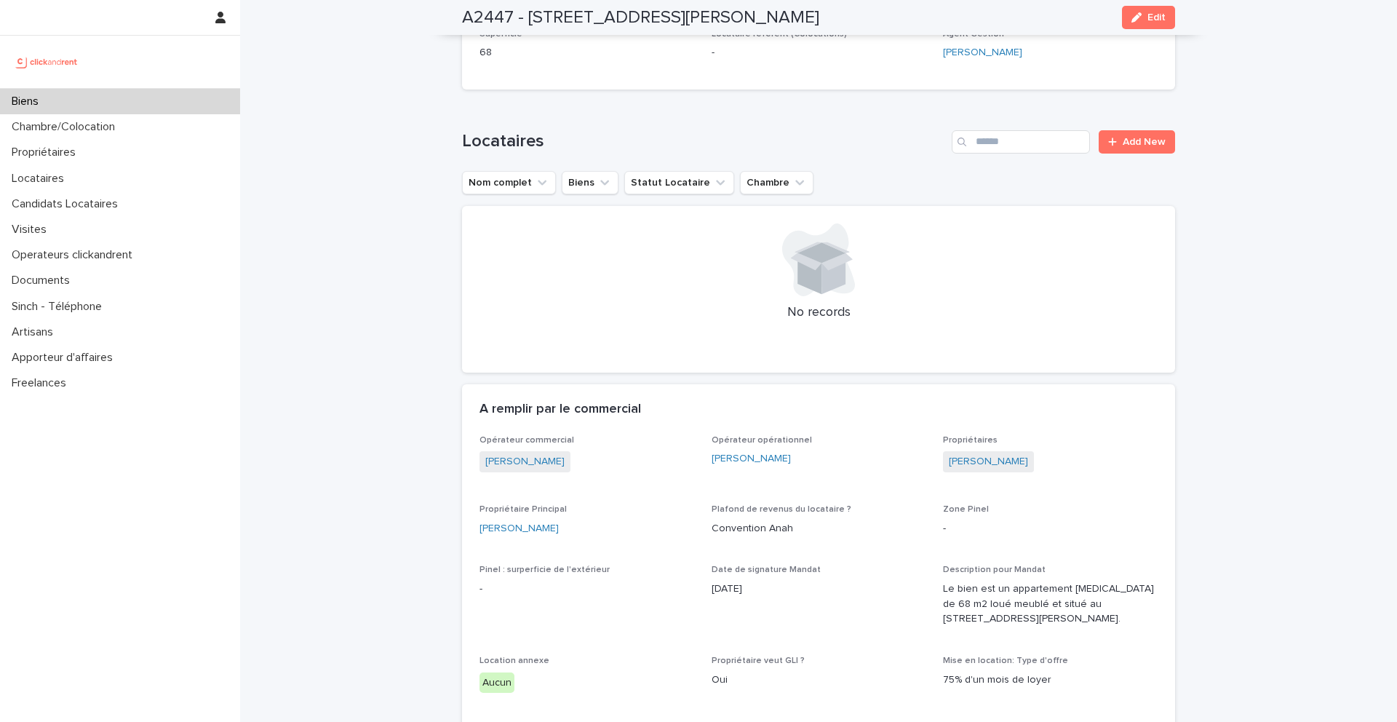
scroll to position [992, 0]
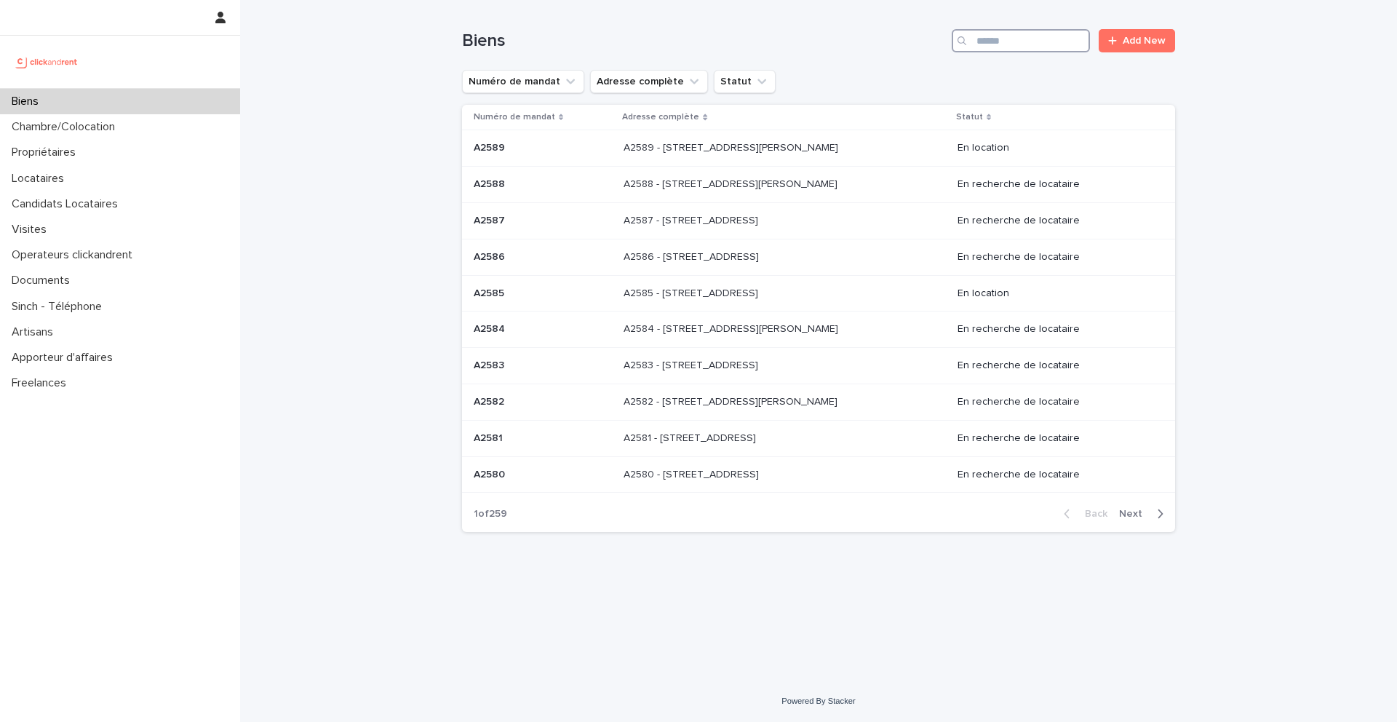
click at [1017, 42] on input "Search" at bounding box center [1021, 40] width 138 height 23
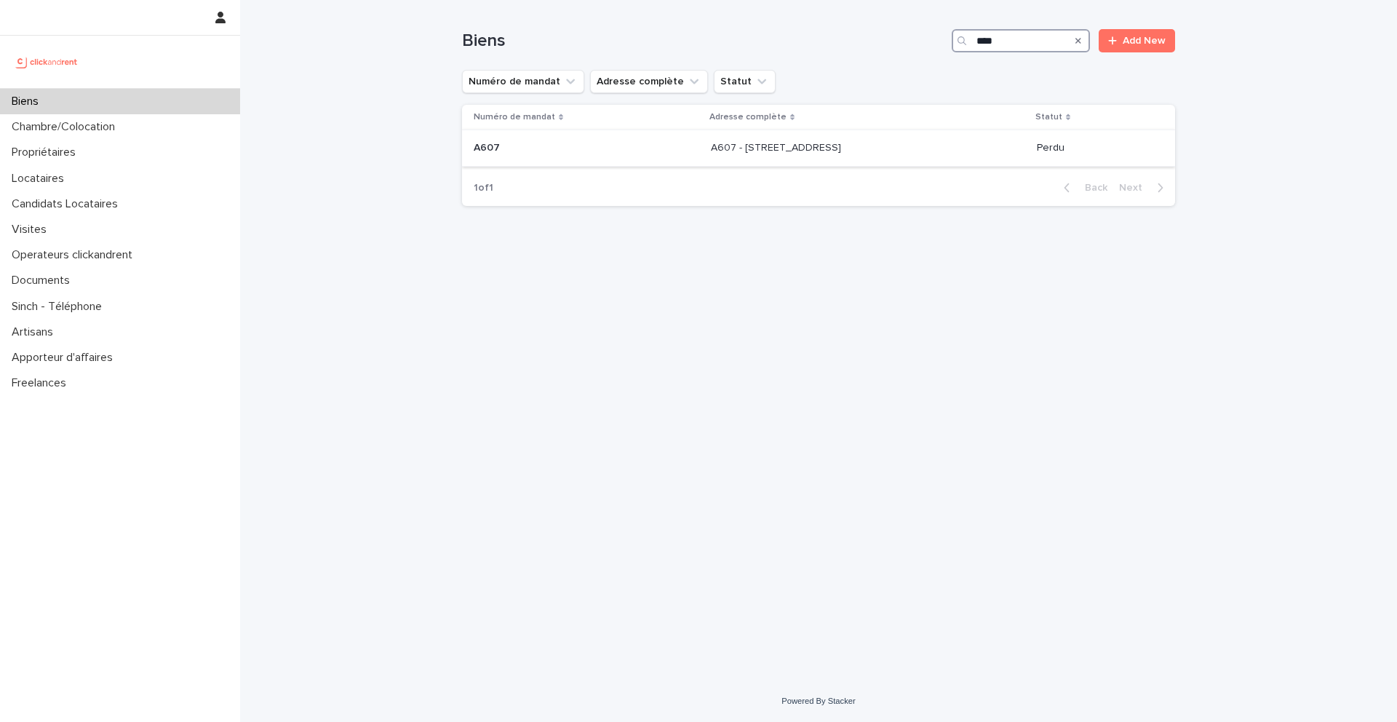
type input "****"
click at [711, 151] on p "A607 - 24 rue Saint Philippe, Nice 06000" at bounding box center [777, 146] width 133 height 15
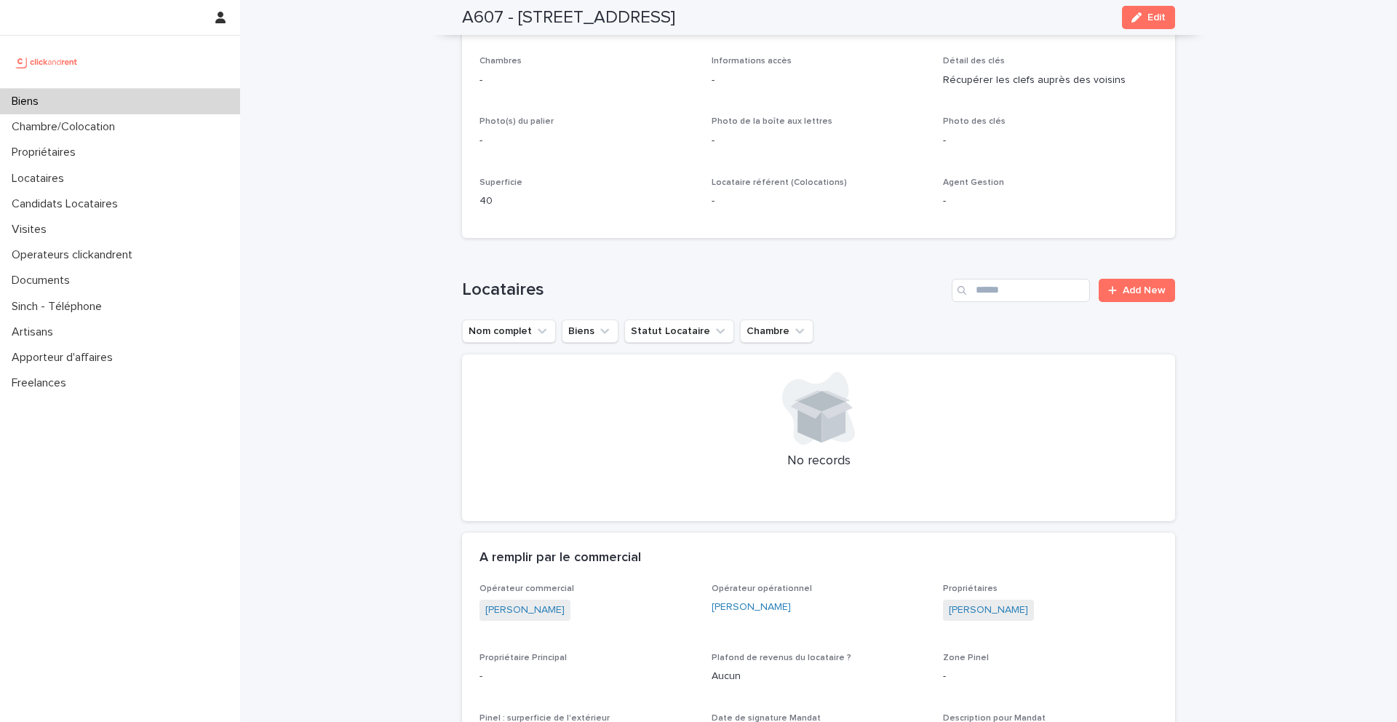
scroll to position [280, 0]
click at [70, 152] on p "Propriétaires" at bounding box center [47, 153] width 82 height 14
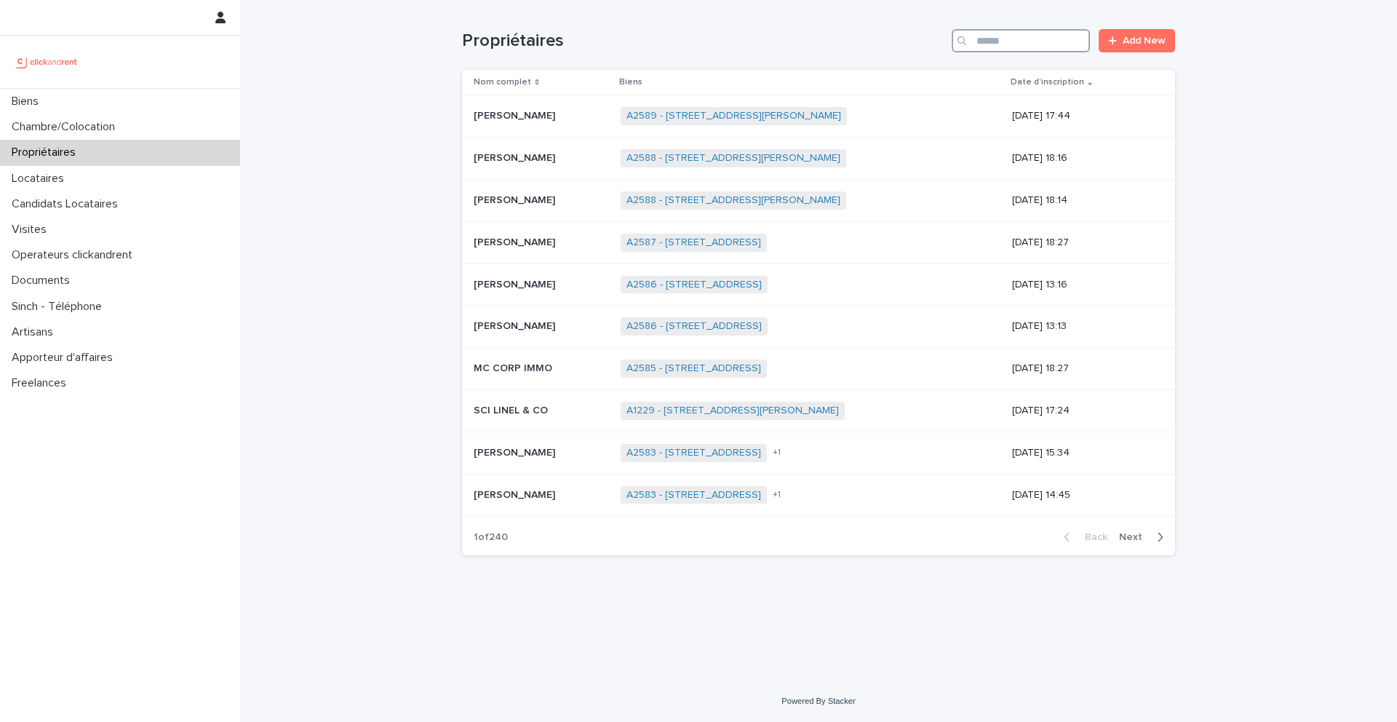
click at [1036, 42] on input "Search" at bounding box center [1021, 40] width 138 height 23
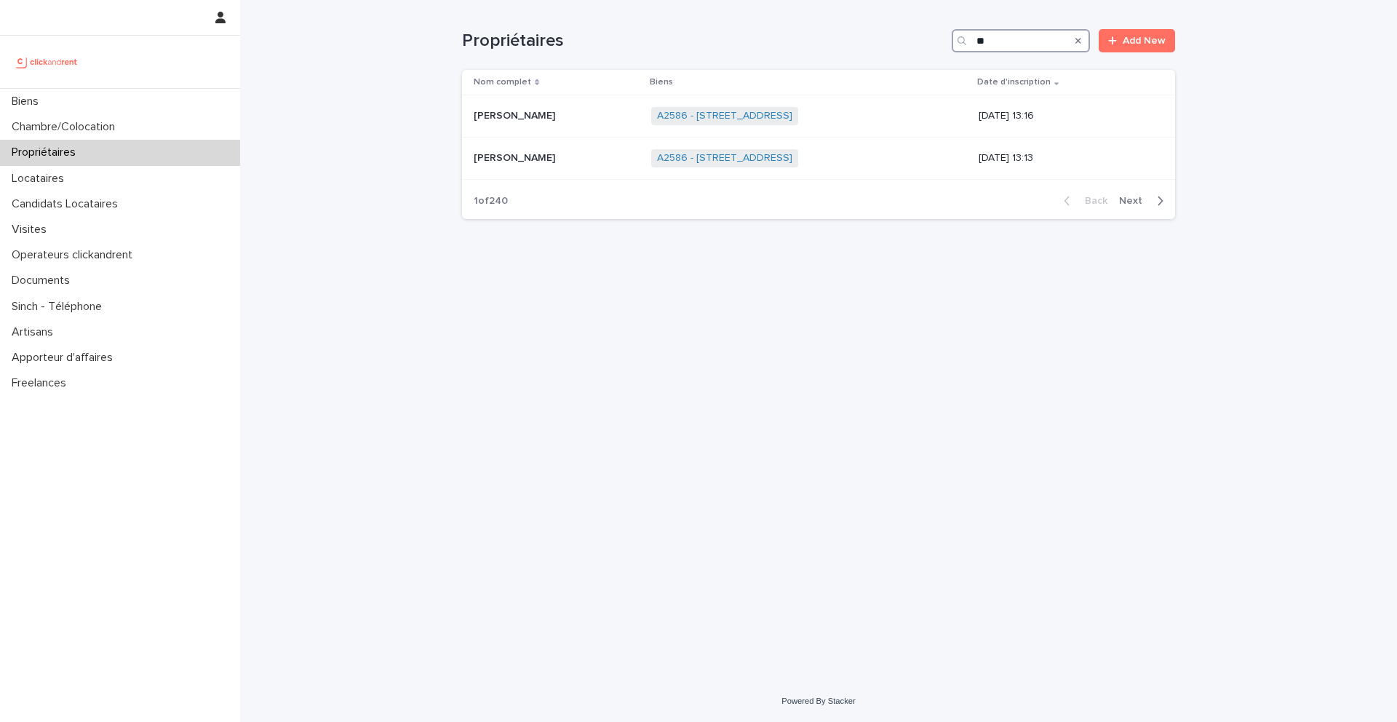
type input "*"
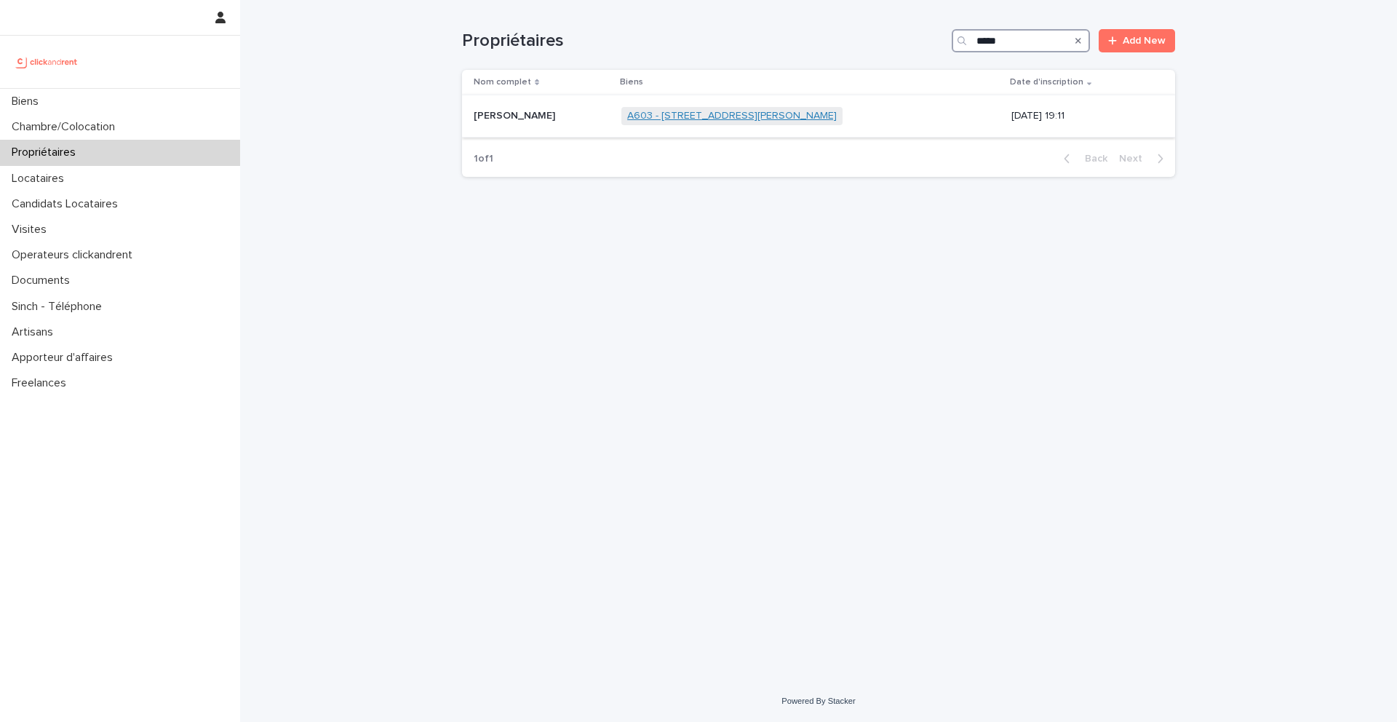
type input "*****"
click at [674, 117] on link "A603 - 8 rue Yvan Tourgueneff, Bougival 78380" at bounding box center [732, 116] width 210 height 12
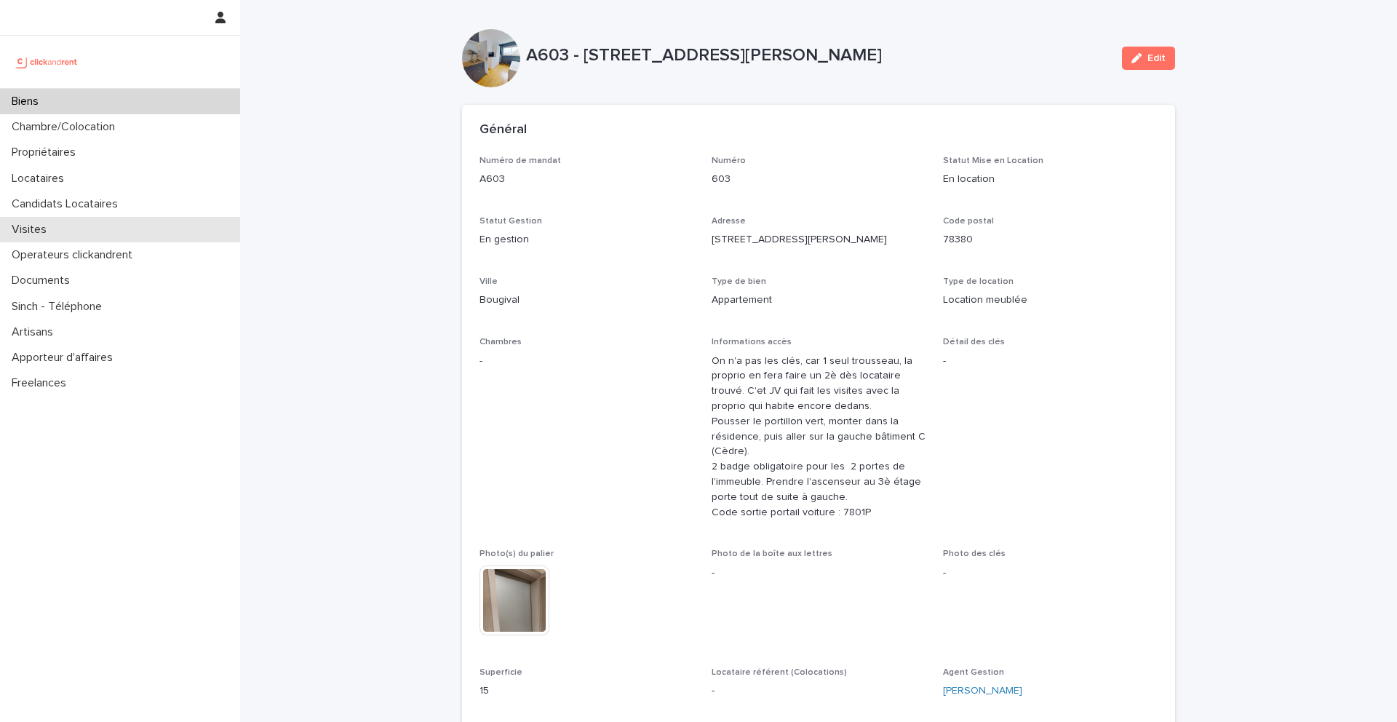
click at [74, 237] on div "Visites" at bounding box center [120, 229] width 240 height 25
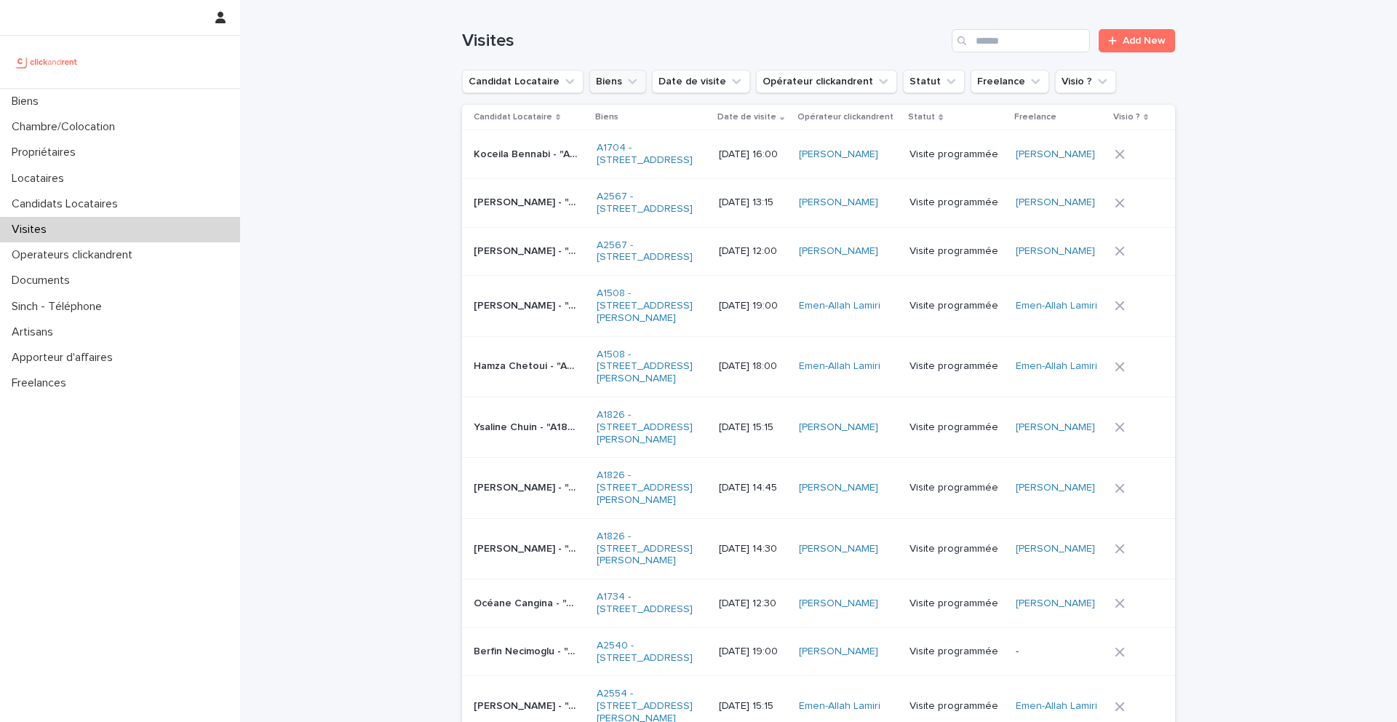
click at [625, 85] on icon "Biens" at bounding box center [632, 81] width 15 height 15
